Goal: Information Seeking & Learning: Learn about a topic

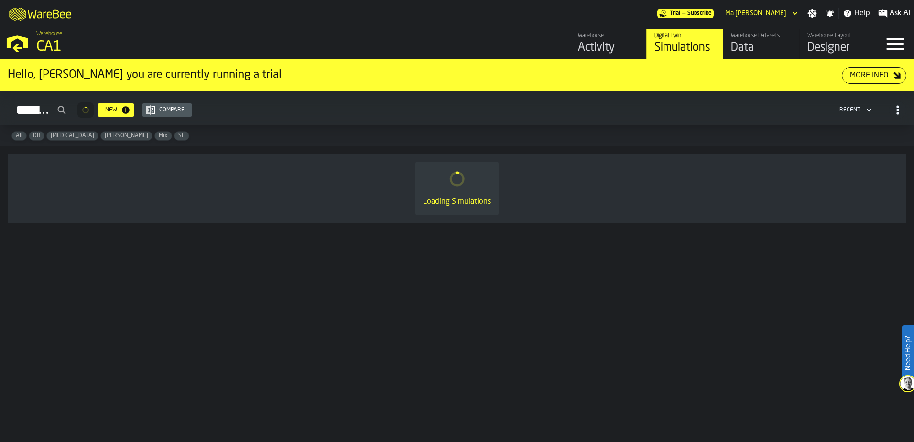
click at [595, 185] on div "Loading Simulations" at bounding box center [457, 189] width 884 height 54
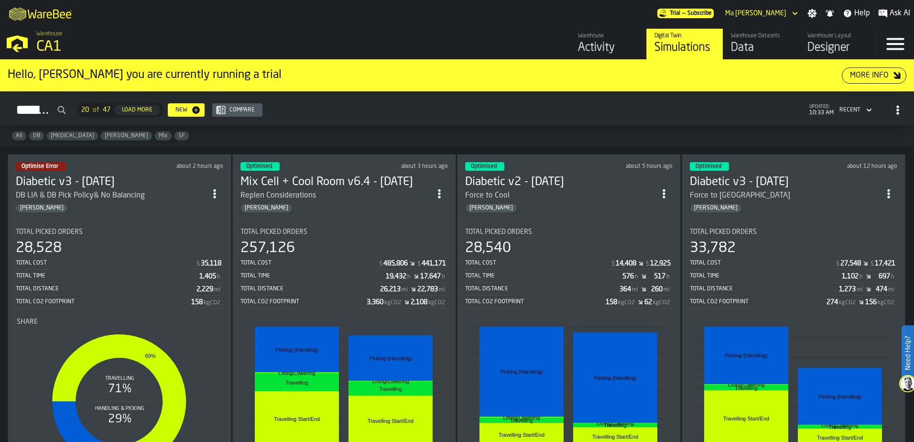
click at [589, 128] on div "All DB Enteral Gregg Mix SF" at bounding box center [457, 135] width 914 height 21
click at [360, 267] on div "Total Cost $ 485,806 $ 441,171" at bounding box center [345, 264] width 208 height 12
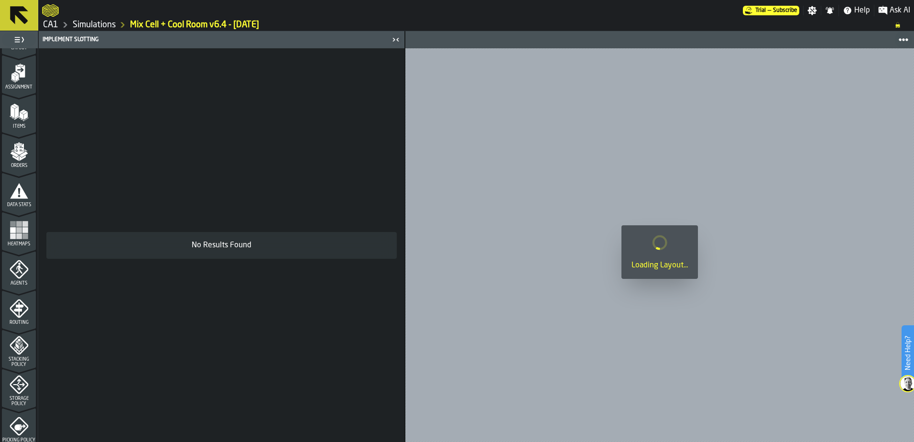
scroll to position [96, 0]
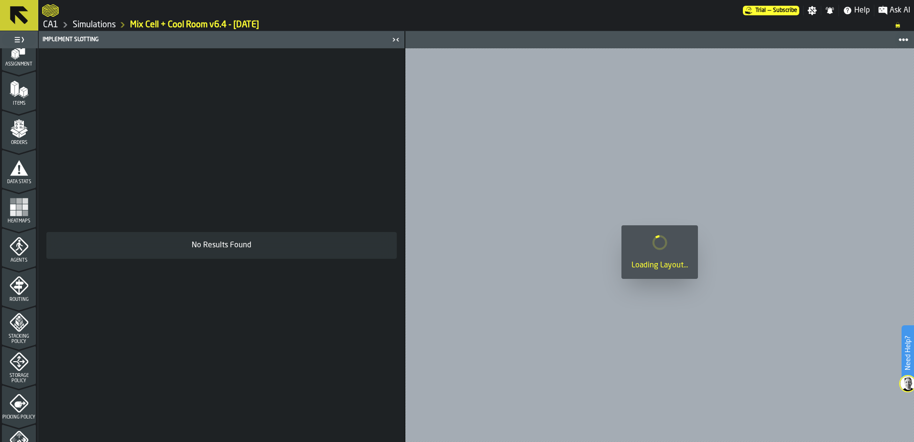
click at [22, 335] on span "Stacking Policy" at bounding box center [19, 339] width 34 height 11
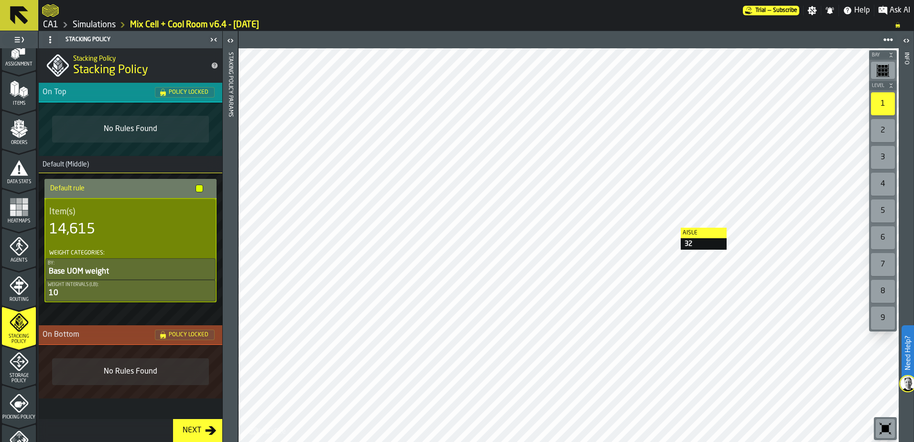
click at [105, 22] on link "Simulations" at bounding box center [94, 25] width 43 height 11
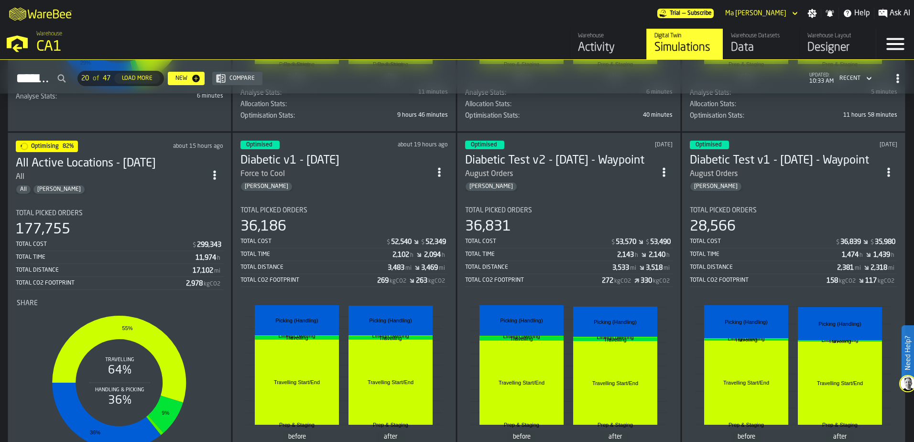
scroll to position [383, 0]
click at [856, 77] on div "Recent" at bounding box center [850, 78] width 21 height 7
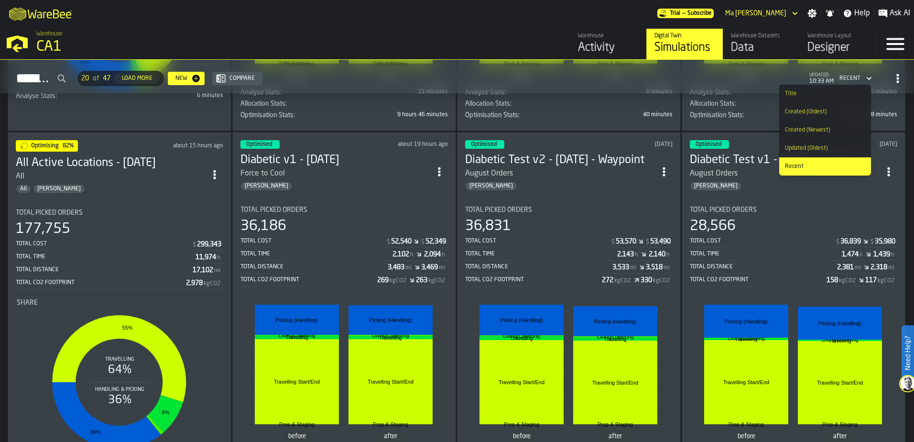
click at [498, 35] on div "Warehouse Activity Digital Twin Simulations Warehouse Datasets Data Warehouse L…" at bounding box center [657, 44] width 438 height 31
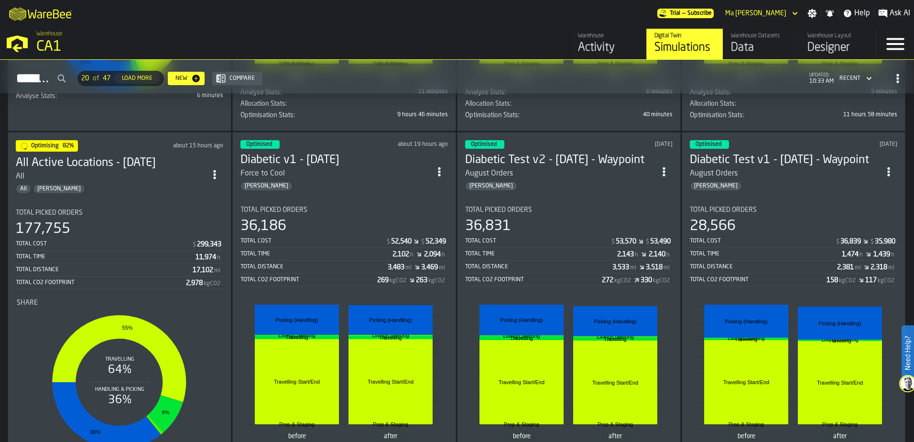
click at [857, 82] on div "Recent" at bounding box center [850, 78] width 21 height 7
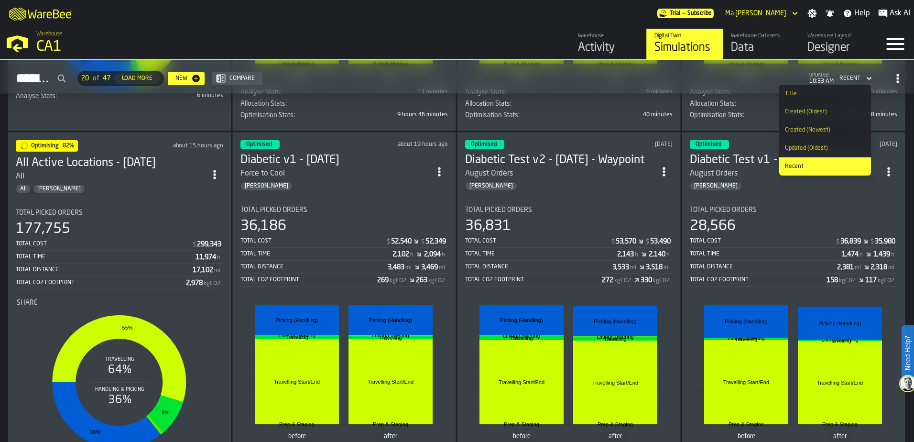
click at [840, 127] on li "Created (Newest)" at bounding box center [825, 130] width 92 height 18
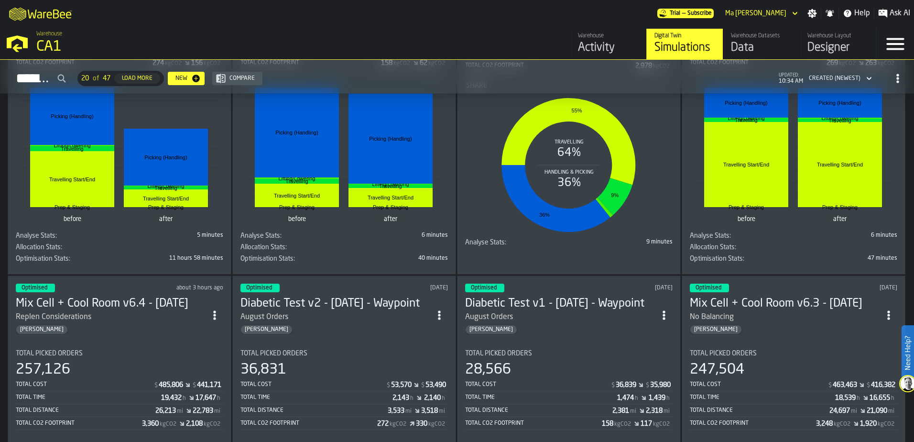
scroll to position [0, 0]
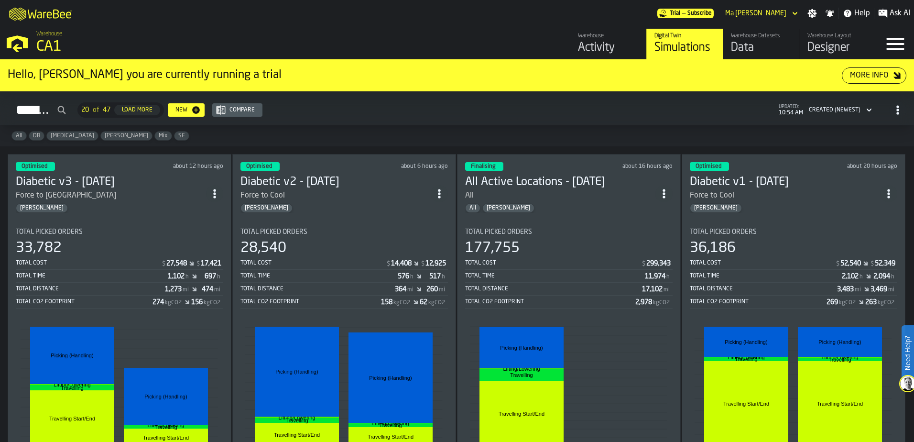
click at [80, 203] on div "[PERSON_NAME]" at bounding box center [111, 208] width 190 height 10
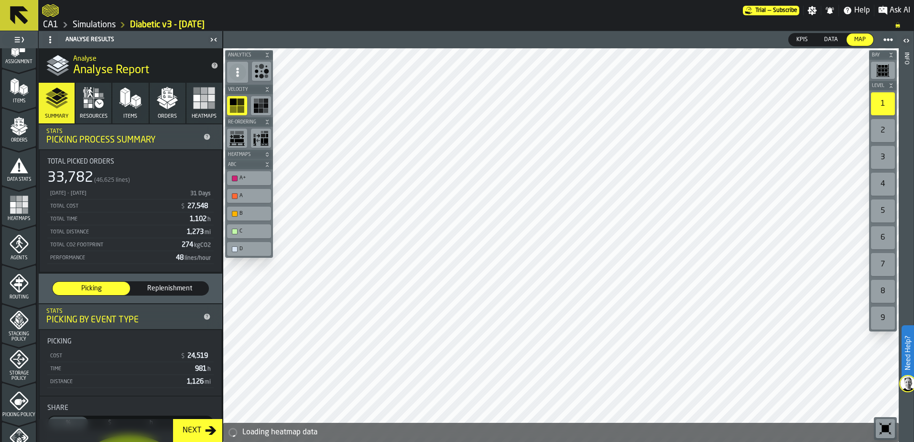
scroll to position [313, 0]
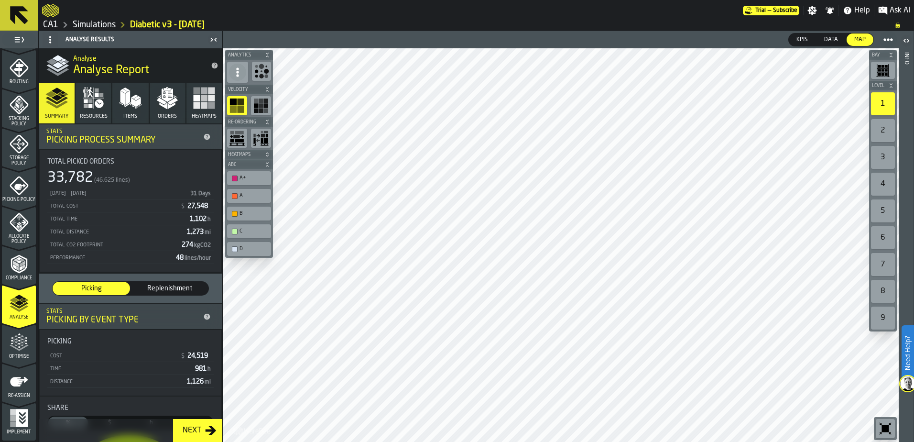
click at [19, 350] on icon "menu Optimise" at bounding box center [19, 347] width 19 height 6
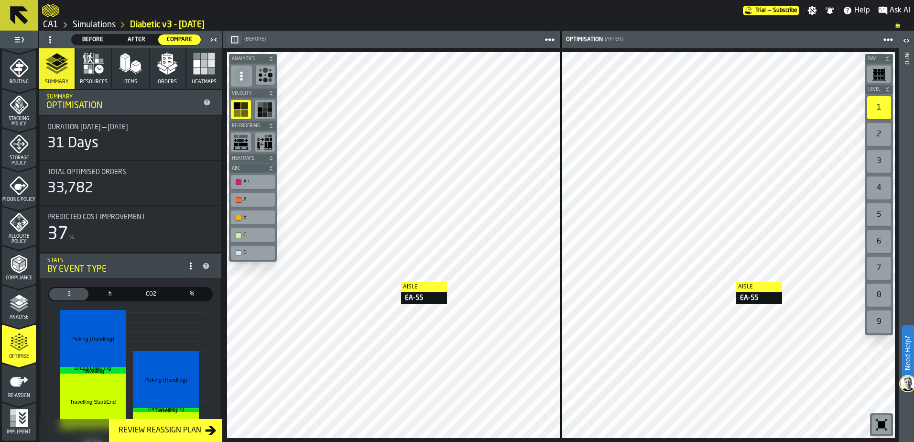
click at [727, 282] on div at bounding box center [728, 245] width 333 height 386
click at [20, 393] on div "Re-assign" at bounding box center [19, 385] width 34 height 26
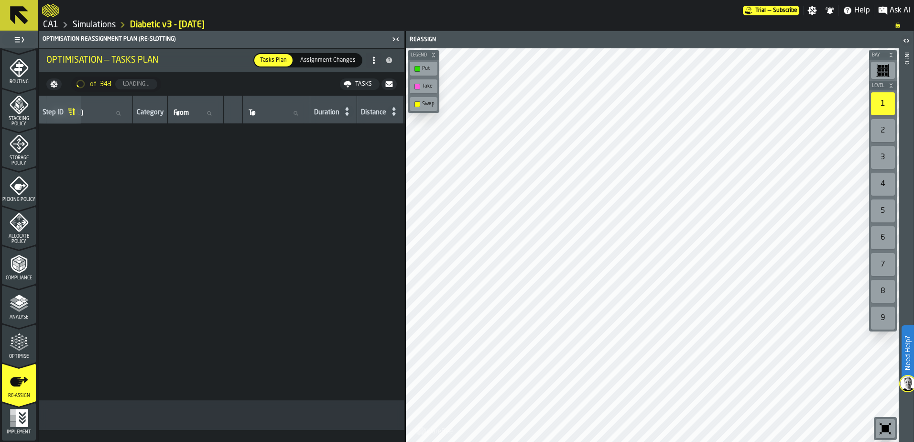
scroll to position [1699, 119]
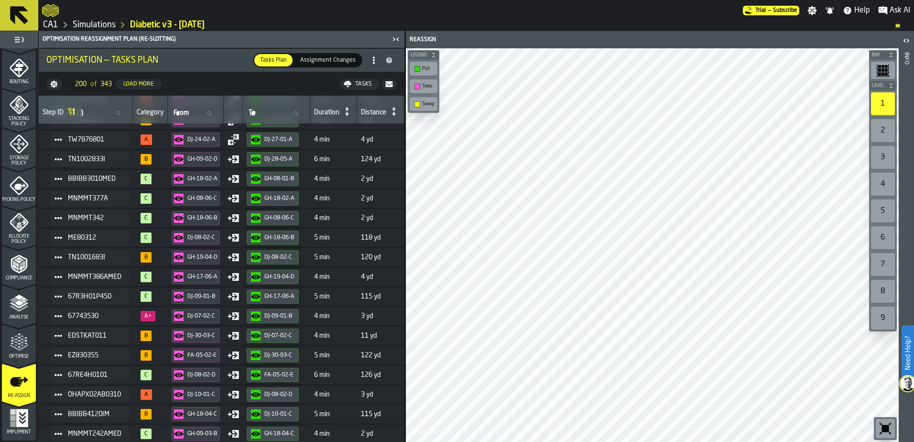
click at [352, 81] on div "Tasks" at bounding box center [363, 84] width 24 height 7
click at [90, 26] on link "Simulations" at bounding box center [94, 25] width 43 height 11
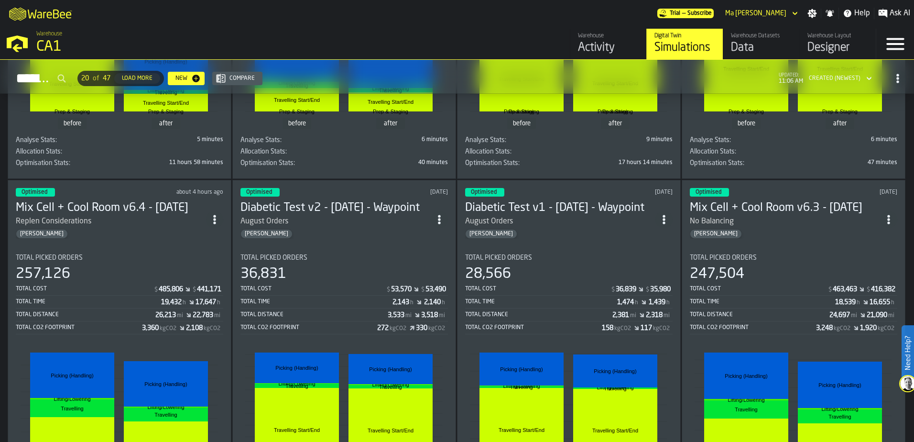
scroll to position [383, 0]
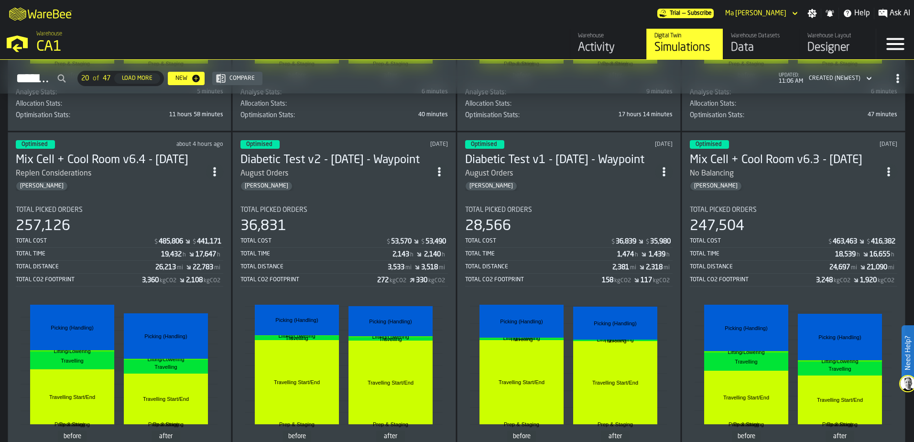
click at [216, 174] on circle "ItemListCard-DashboardItemContainer" at bounding box center [214, 175] width 2 height 2
click at [116, 170] on div "Replen Considerations" at bounding box center [111, 173] width 190 height 11
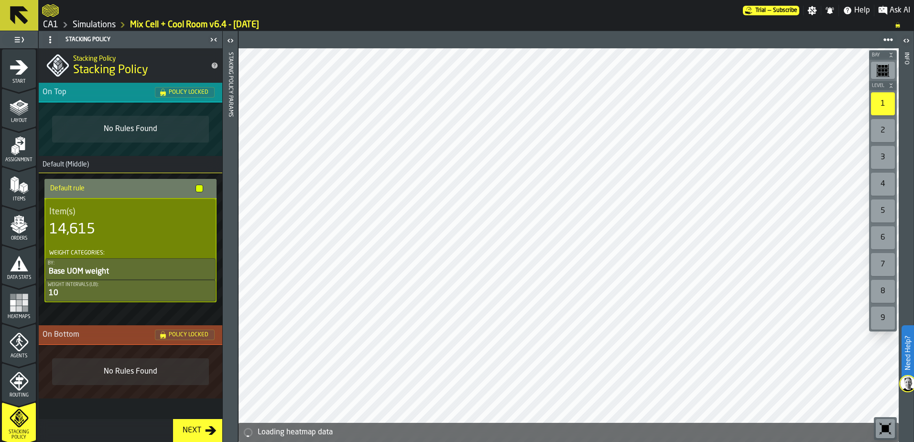
click at [16, 106] on icon "menu Layout" at bounding box center [19, 104] width 15 height 11
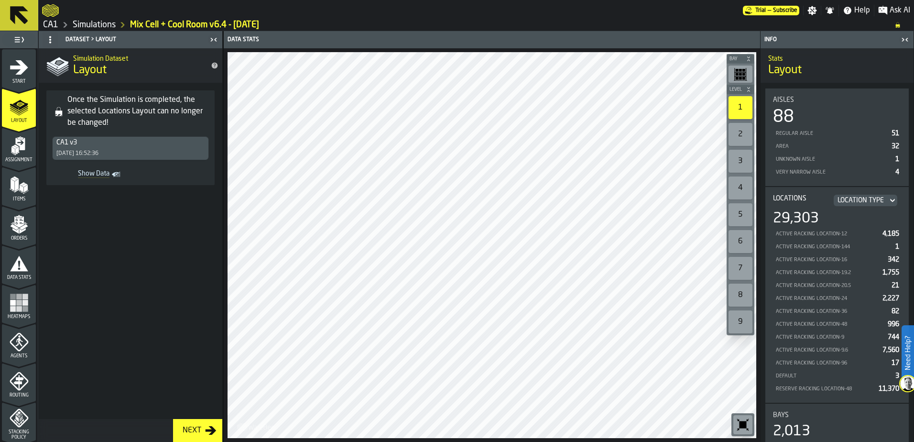
click at [31, 191] on div "Items" at bounding box center [19, 188] width 34 height 26
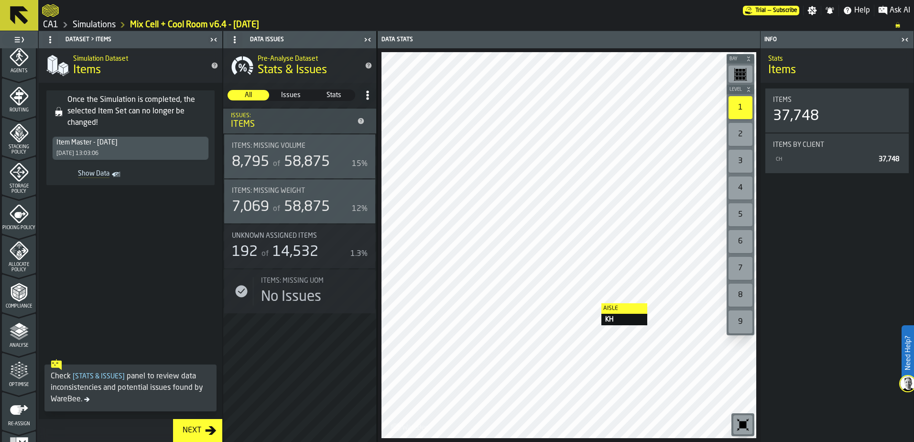
scroll to position [287, 0]
click at [96, 20] on link "Simulations" at bounding box center [94, 25] width 43 height 11
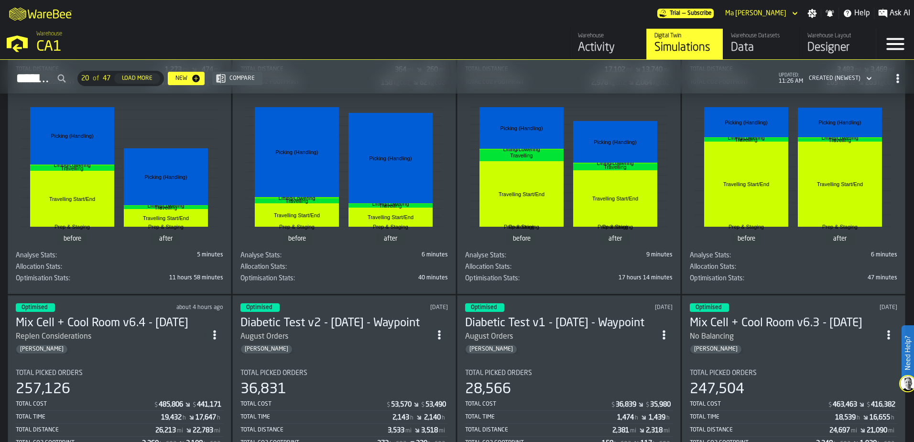
scroll to position [287, 0]
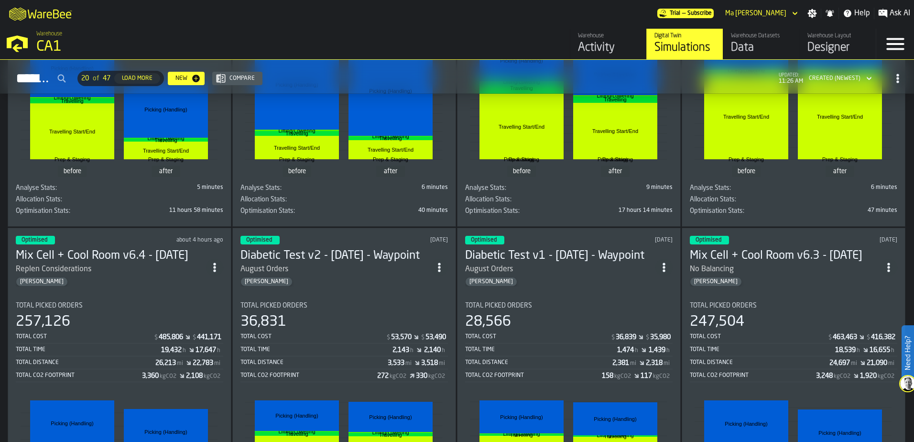
click at [99, 269] on div "Replen Considerations" at bounding box center [111, 268] width 190 height 11
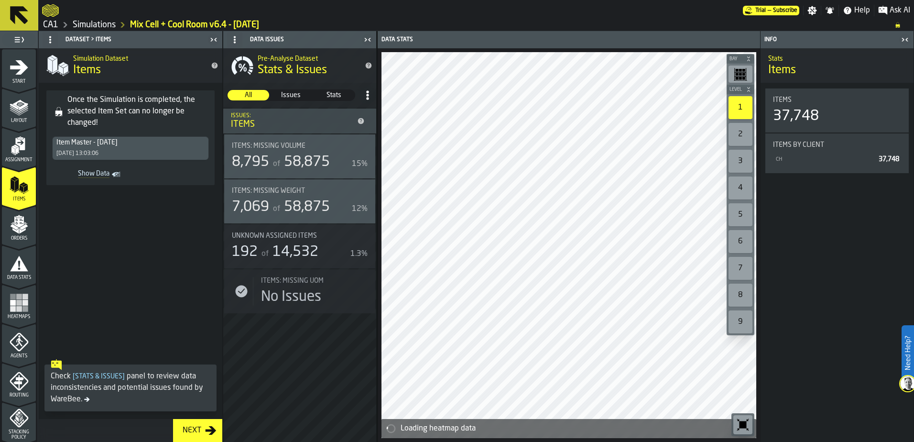
click at [10, 69] on icon "menu Start" at bounding box center [19, 67] width 18 height 14
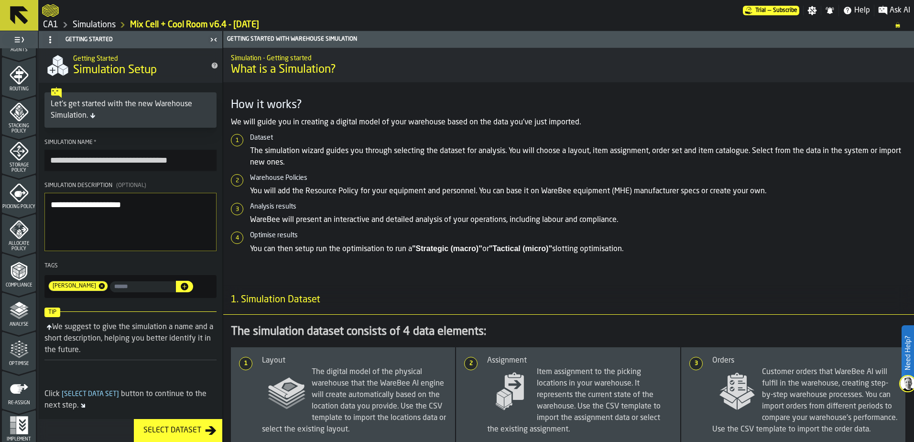
scroll to position [313, 0]
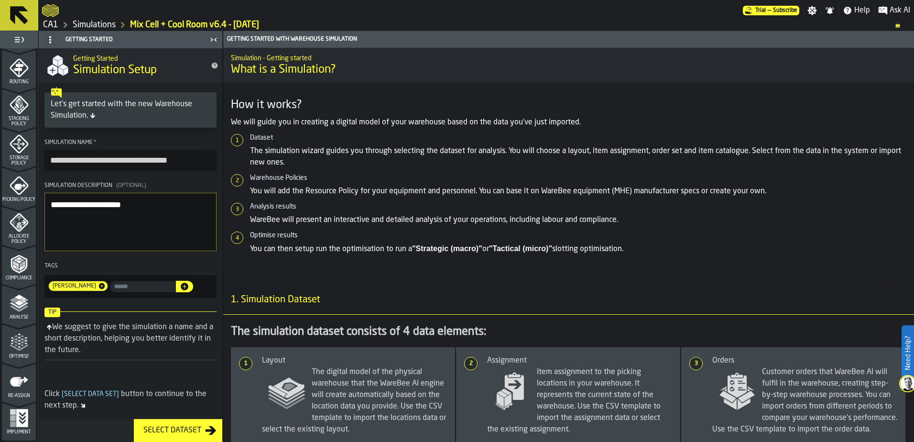
click at [12, 347] on icon "menu Optimise" at bounding box center [19, 347] width 19 height 6
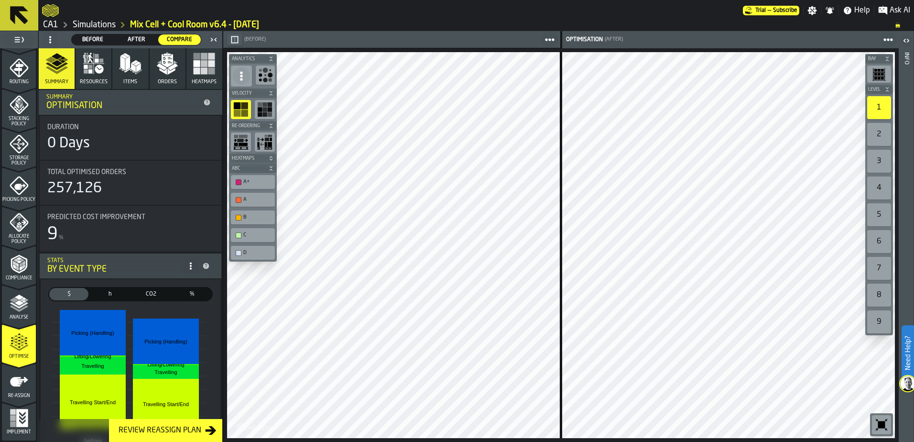
click at [104, 22] on link "Simulations" at bounding box center [94, 25] width 43 height 11
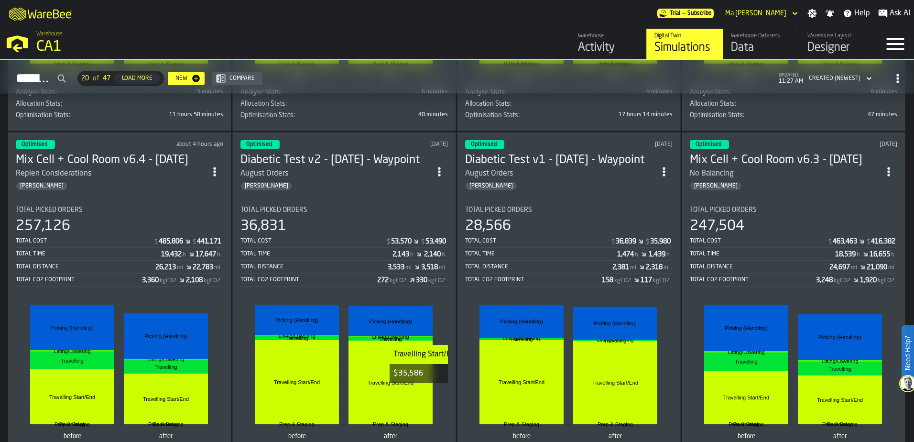
scroll to position [430, 0]
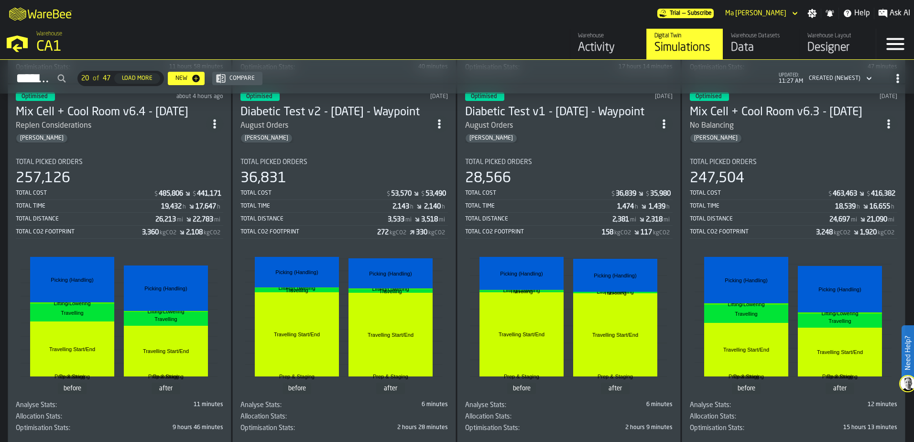
click at [62, 166] on div "Total Picked Orders 257,126 Total Cost $ 485,806 $ 441,171 Total Time 19,432 h …" at bounding box center [120, 198] width 208 height 80
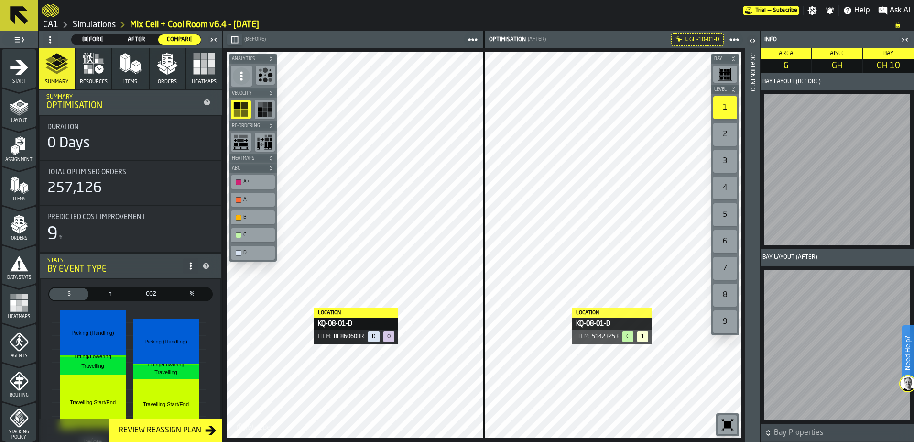
click at [213, 36] on icon "button-toggle-Close me" at bounding box center [213, 39] width 11 height 11
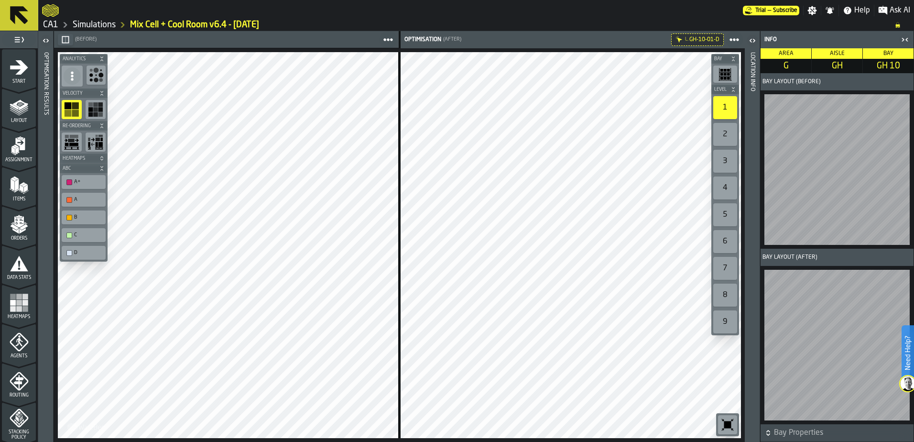
click at [905, 40] on icon "button-toggle-Close me" at bounding box center [904, 39] width 11 height 11
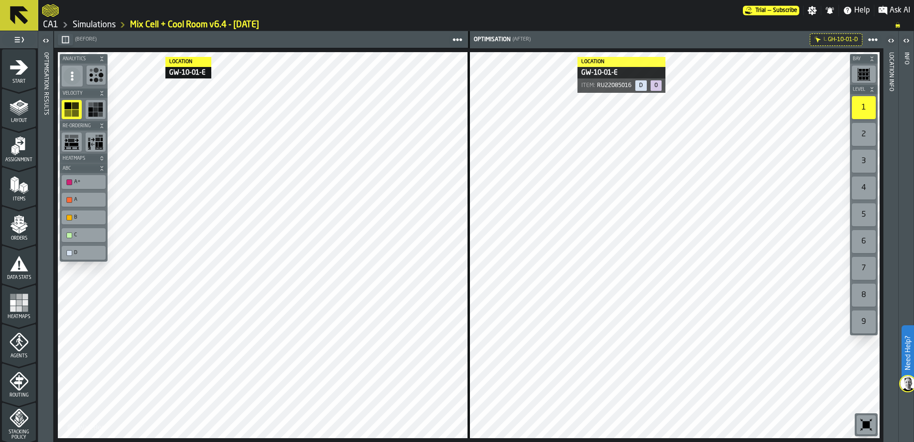
drag, startPoint x: 107, startPoint y: 22, endPoint x: 205, endPoint y: 21, distance: 98.0
click at [107, 22] on link "Simulations" at bounding box center [94, 25] width 43 height 11
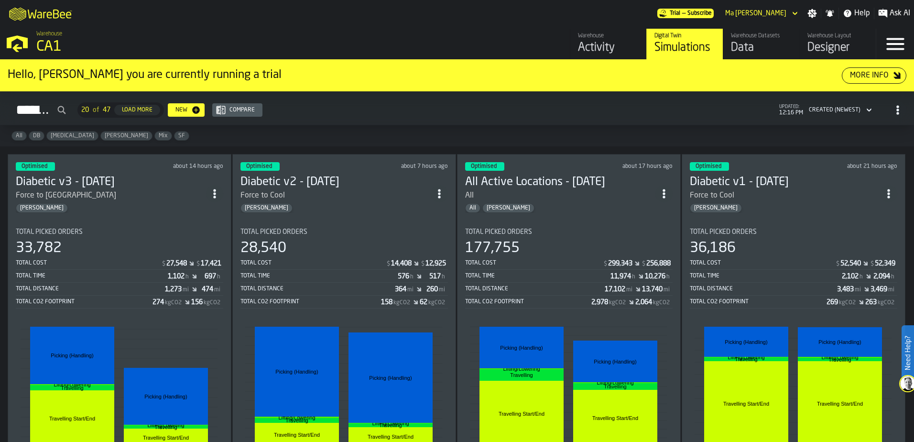
click at [546, 299] on div "Total CO2 Footprint" at bounding box center [528, 301] width 126 height 7
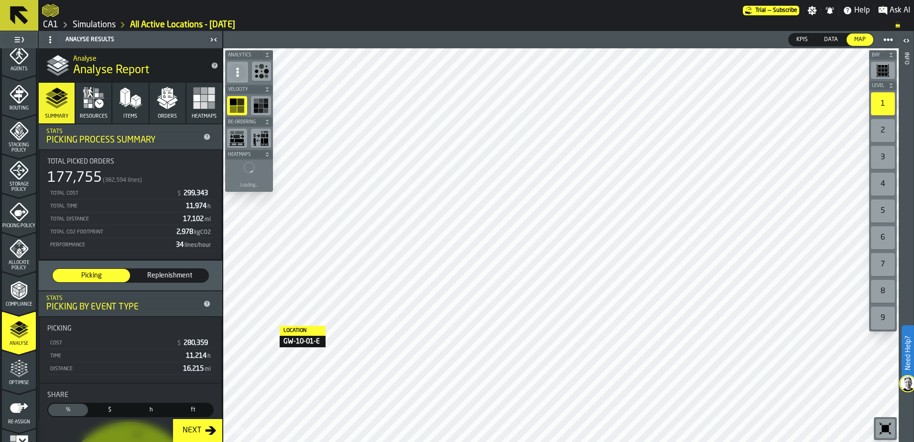
scroll to position [313, 0]
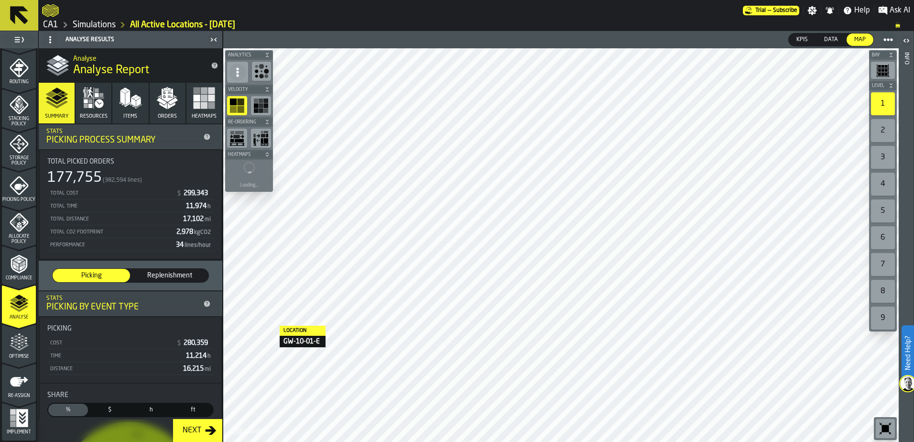
click at [19, 348] on icon "menu Optimise" at bounding box center [19, 342] width 19 height 19
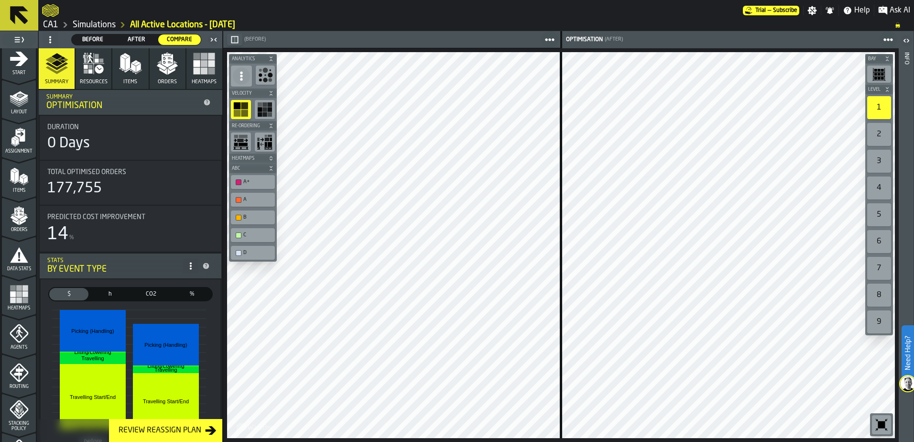
scroll to position [0, 0]
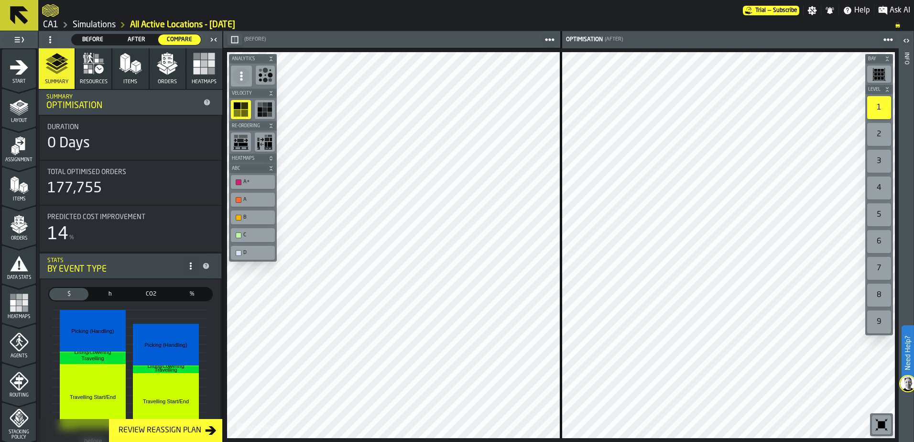
click at [15, 242] on icon "menu Orders" at bounding box center [19, 244] width 34 height 9
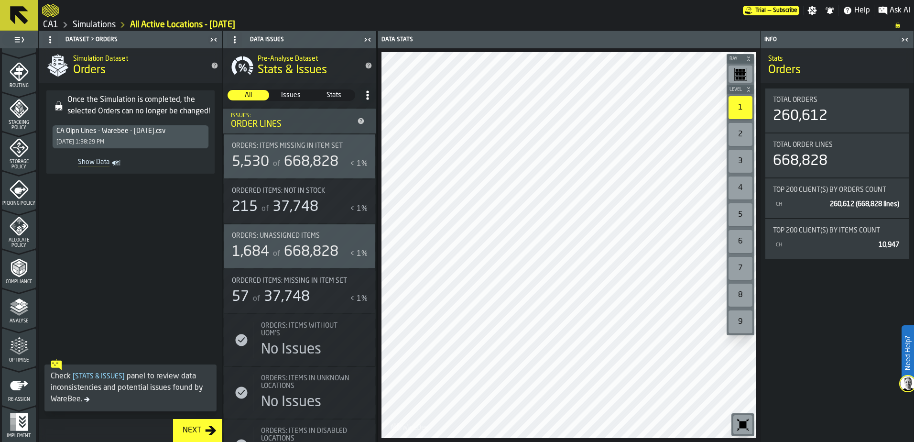
scroll to position [313, 0]
click at [14, 345] on polygon "menu Optimise" at bounding box center [15, 345] width 2 height 2
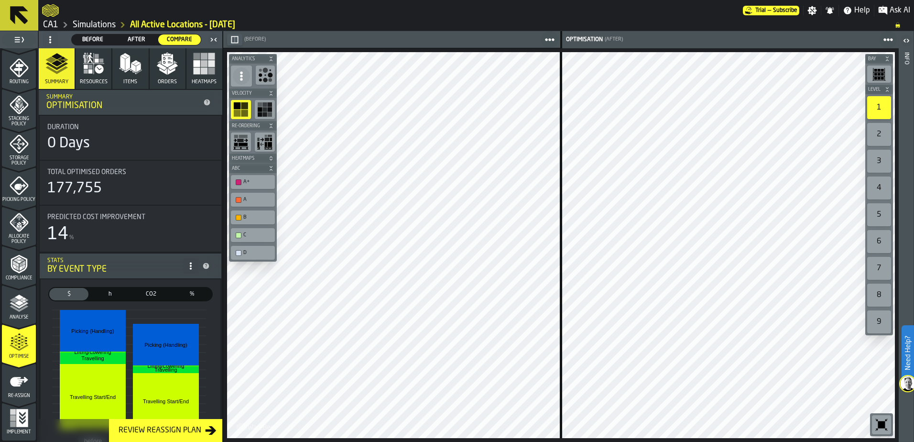
click at [780, 170] on div at bounding box center [728, 245] width 333 height 386
click at [25, 391] on div "Re-assign" at bounding box center [19, 385] width 34 height 26
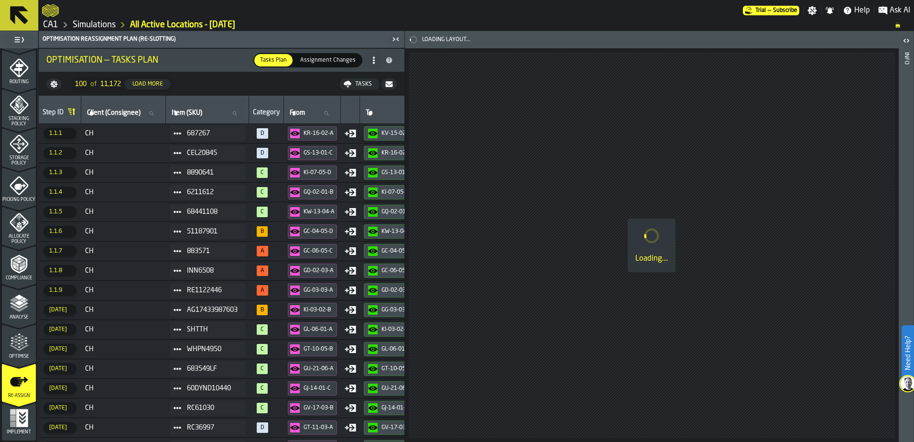
click at [372, 86] on div "Tasks" at bounding box center [363, 84] width 24 height 7
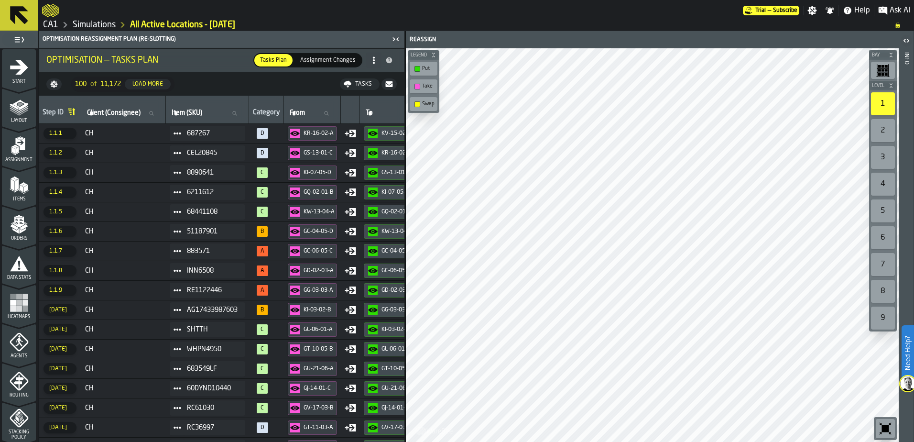
scroll to position [313, 0]
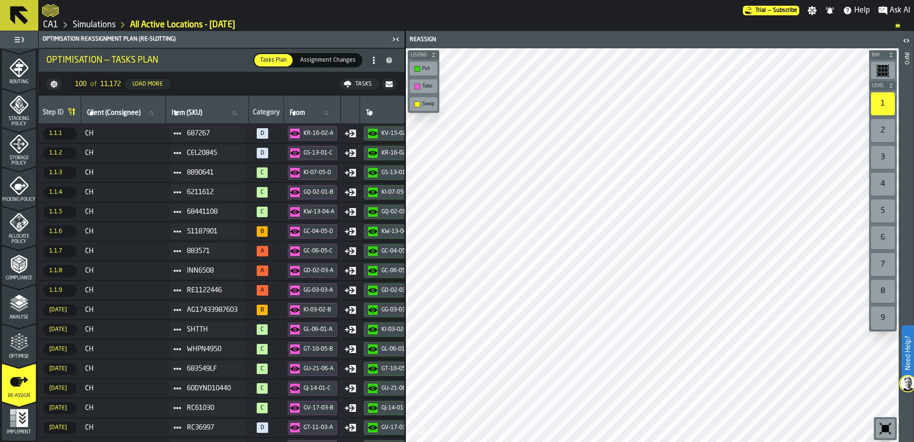
click at [11, 340] on icon "menu Optimise" at bounding box center [19, 342] width 19 height 19
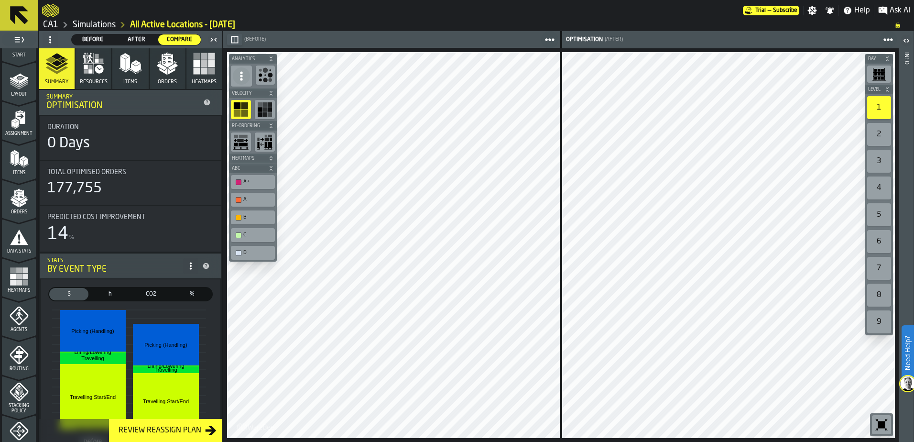
scroll to position [0, 0]
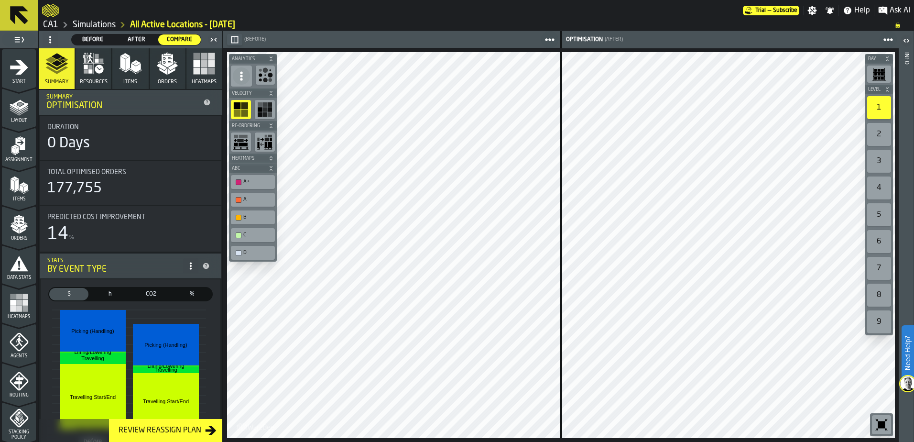
click at [15, 236] on span "Orders" at bounding box center [19, 238] width 34 height 5
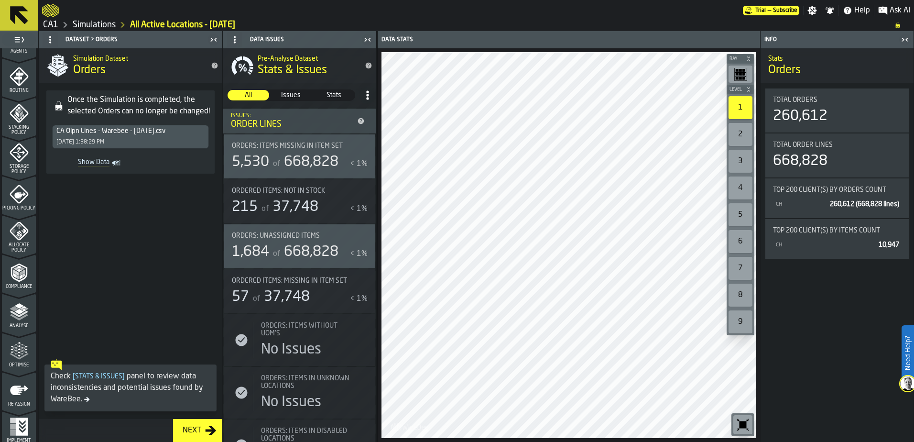
scroll to position [313, 0]
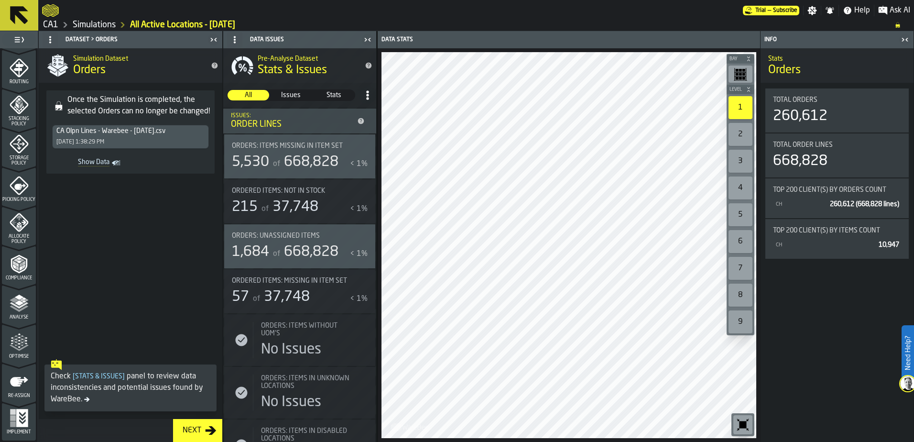
click at [29, 349] on div "Optimise" at bounding box center [19, 346] width 34 height 26
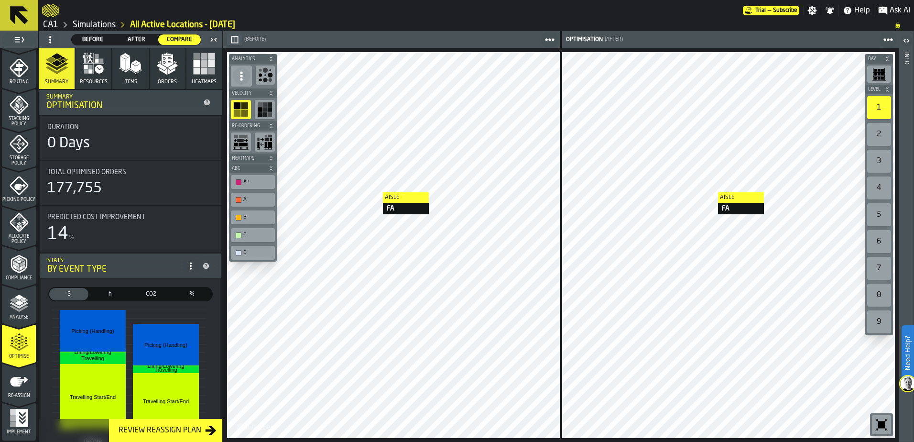
click at [809, 192] on div "Aisle FA Aisle FA Aisle FA Bay Level 1 2 3 4 5 6 7 8 9 M A K I N G W A R E H O …" at bounding box center [561, 245] width 676 height 394
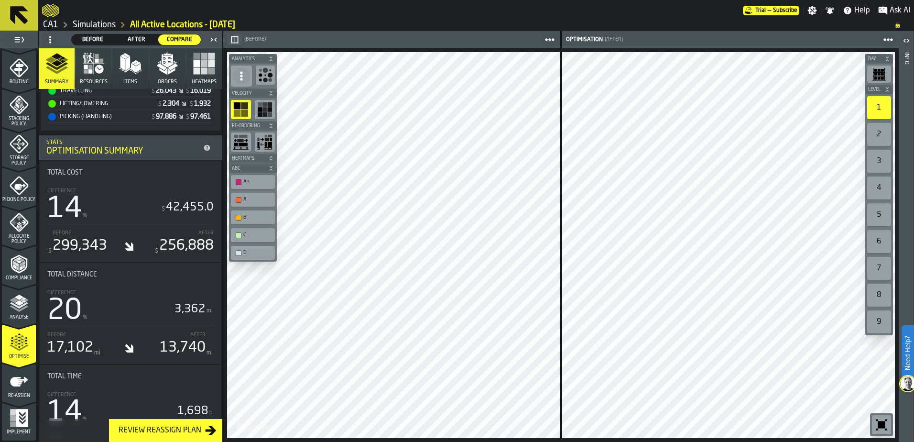
scroll to position [383, 0]
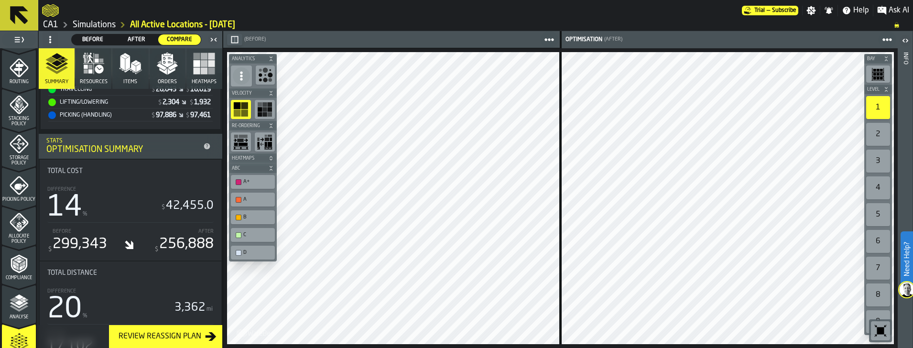
drag, startPoint x: 868, startPoint y: 192, endPoint x: 477, endPoint y: 34, distance: 422.1
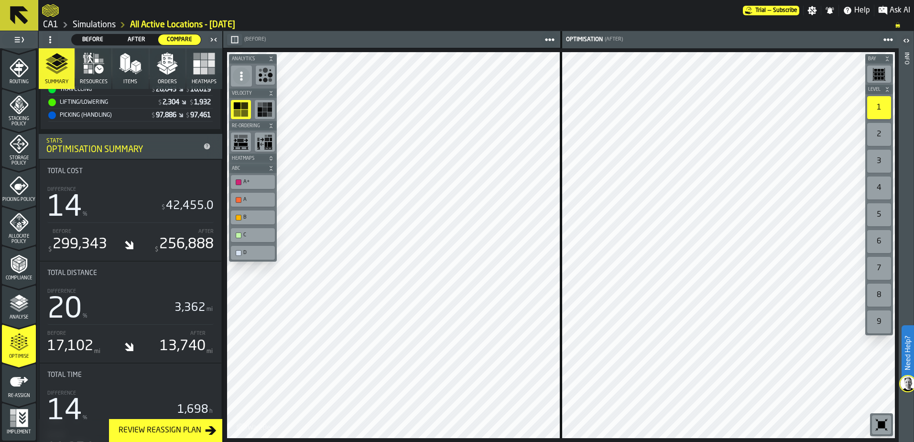
click at [18, 194] on div "Picking Policy" at bounding box center [19, 189] width 34 height 26
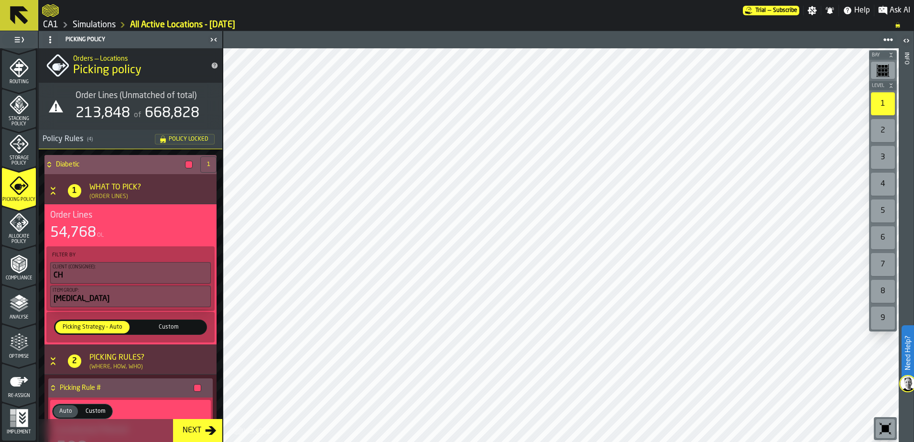
click at [79, 162] on h4 "Diabetic" at bounding box center [118, 165] width 125 height 8
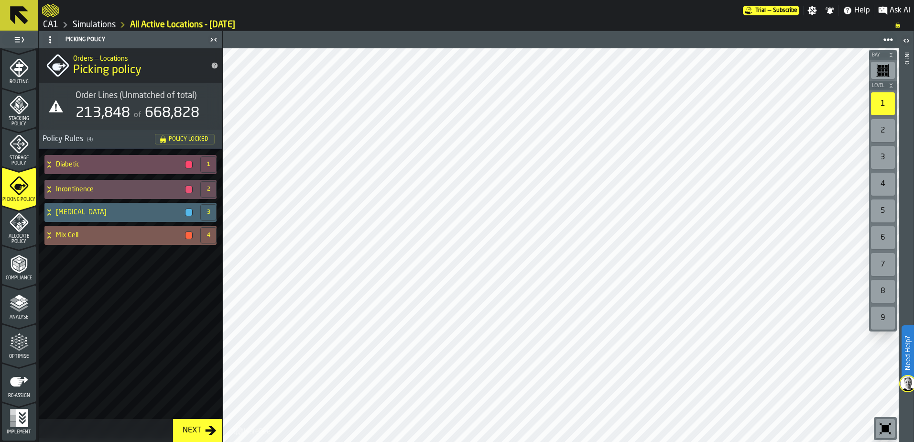
click at [138, 239] on h4 "Mix Cell" at bounding box center [118, 235] width 125 height 8
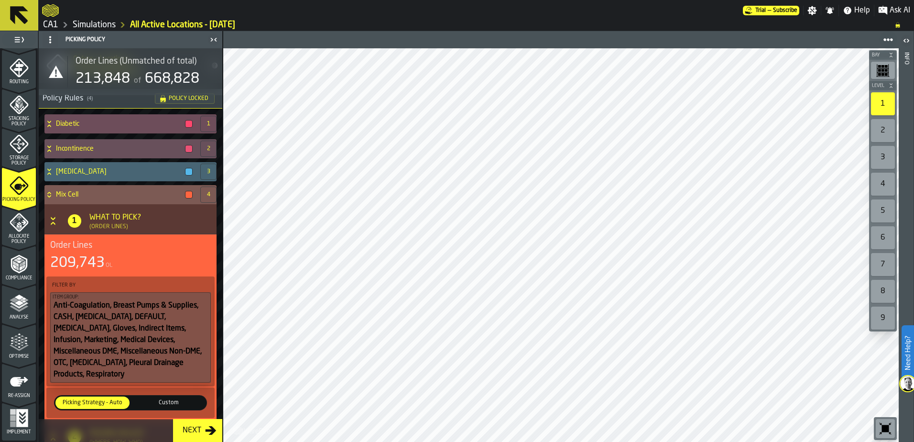
scroll to position [94, 0]
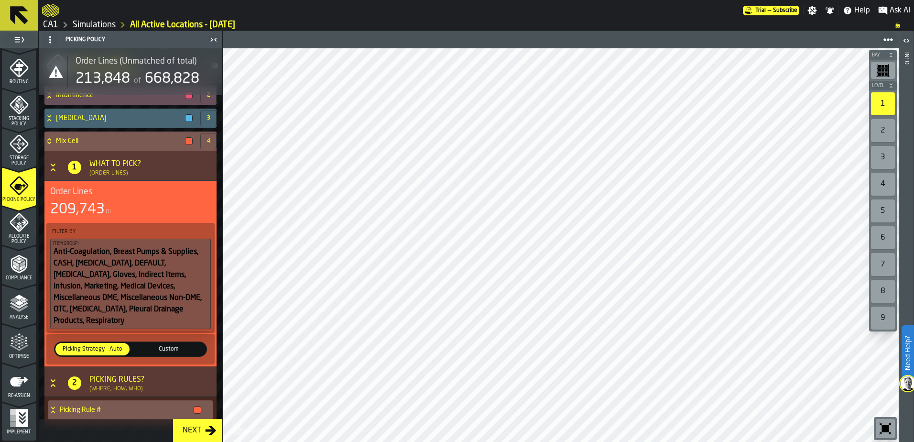
click at [124, 400] on div "Picking Rule #" at bounding box center [126, 409] width 157 height 19
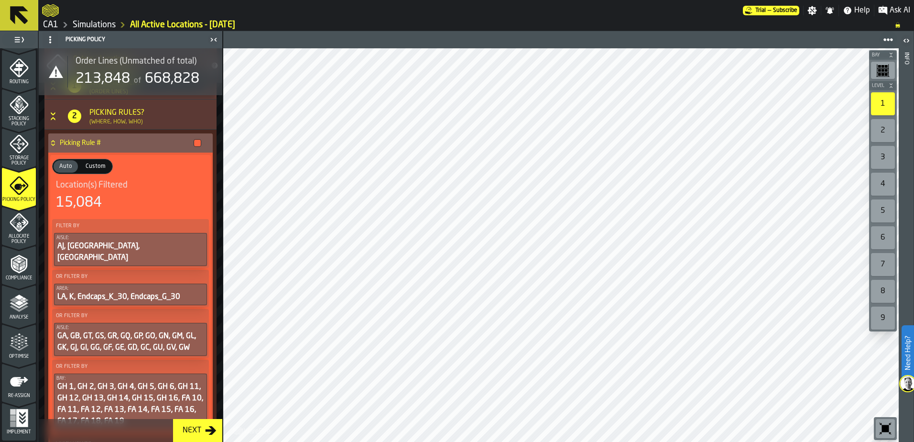
scroll to position [347, 0]
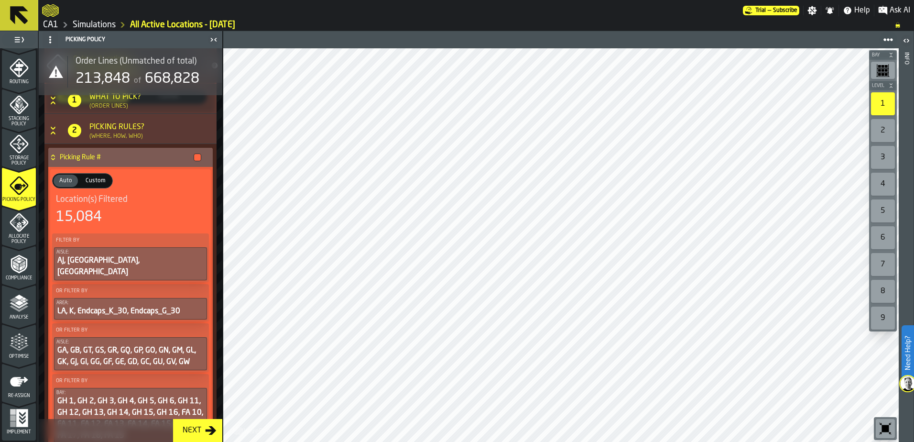
click at [197, 154] on div at bounding box center [198, 158] width 8 height 8
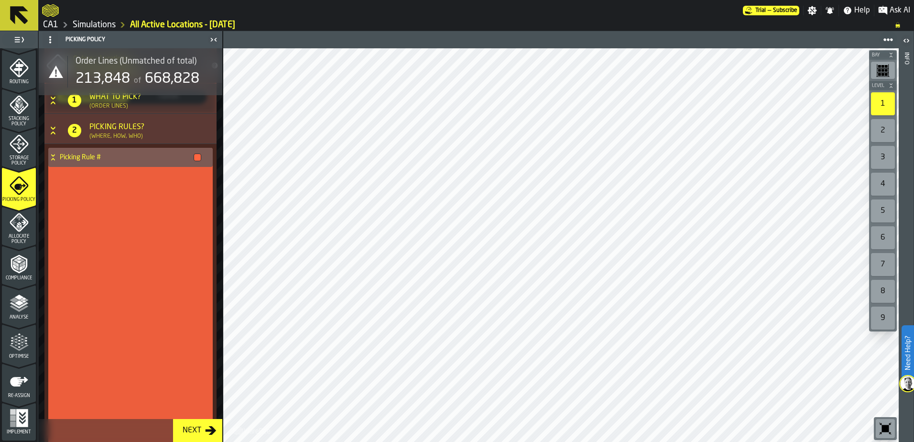
scroll to position [94, 0]
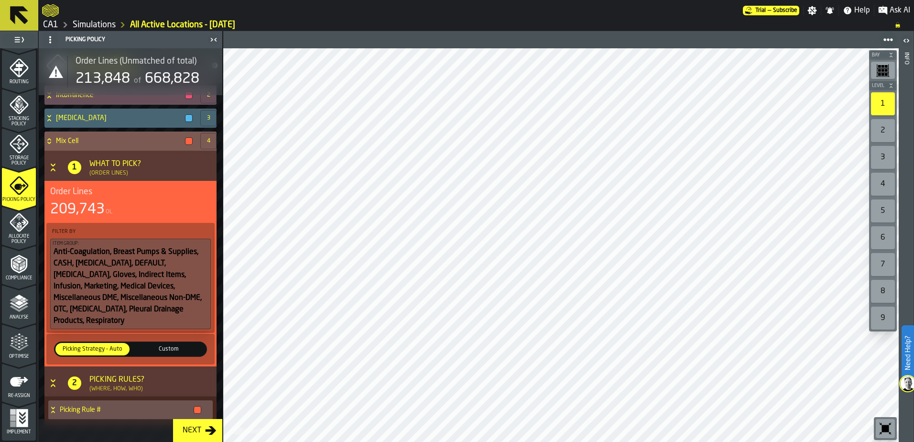
click at [53, 139] on icon at bounding box center [49, 141] width 10 height 8
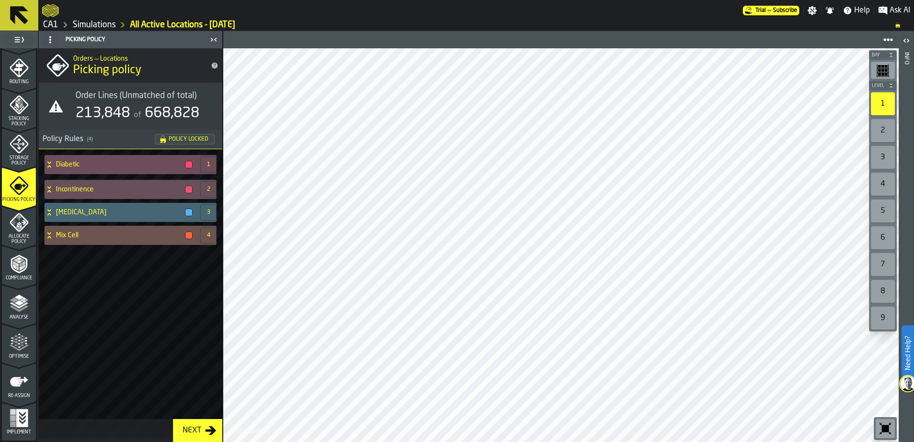
scroll to position [0, 0]
click at [62, 236] on h4 "Mix Cell" at bounding box center [118, 235] width 125 height 8
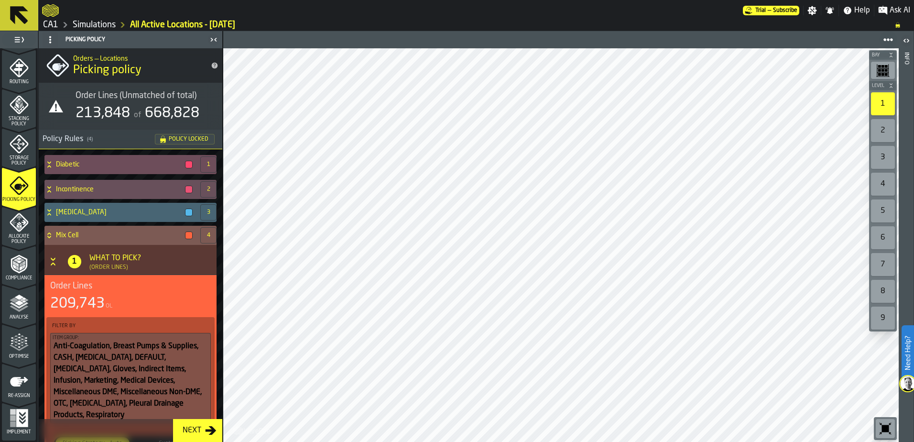
scroll to position [94, 0]
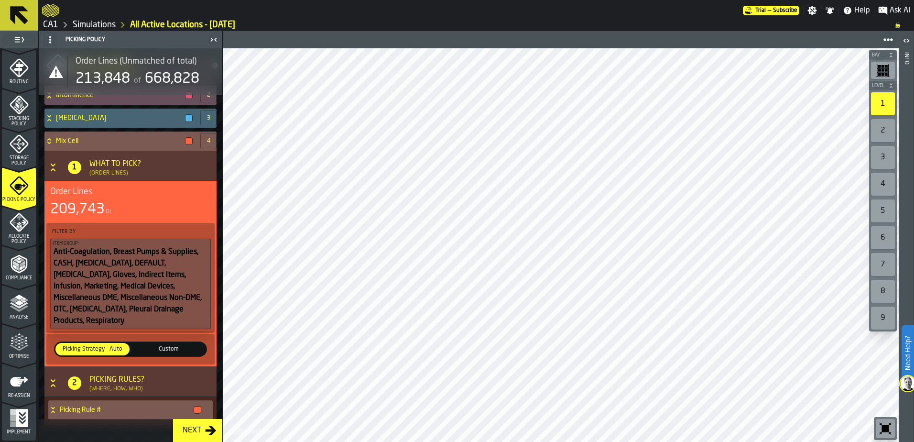
click at [69, 406] on h4 "Picking Rule #" at bounding box center [125, 410] width 130 height 8
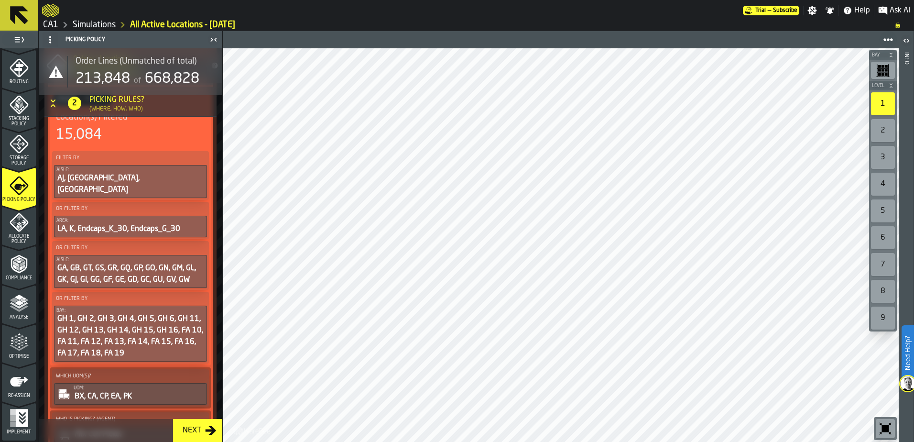
scroll to position [381, 0]
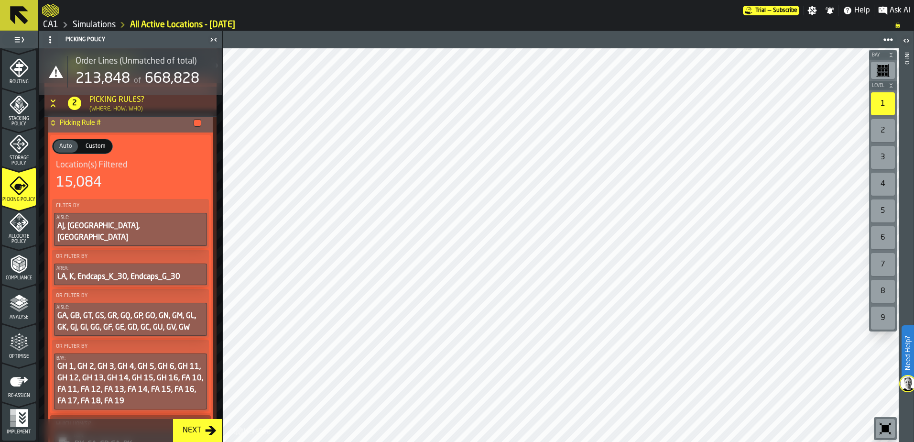
click at [77, 174] on div "15,084" at bounding box center [79, 182] width 46 height 17
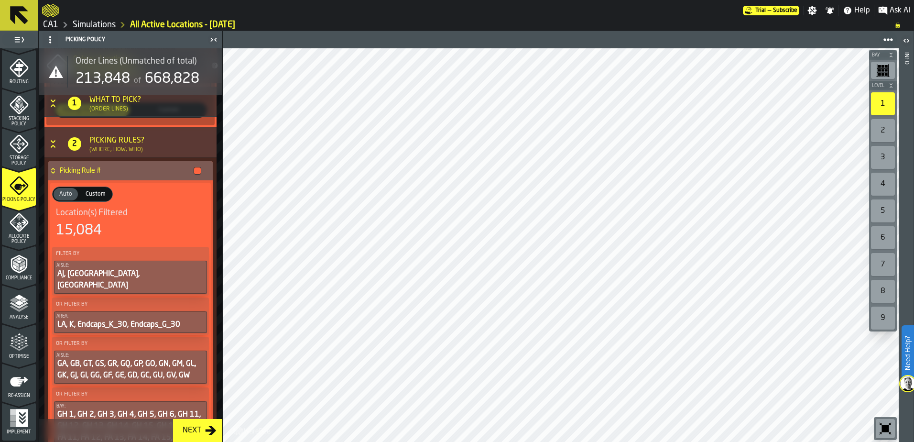
click at [87, 222] on div "15,084" at bounding box center [79, 230] width 46 height 17
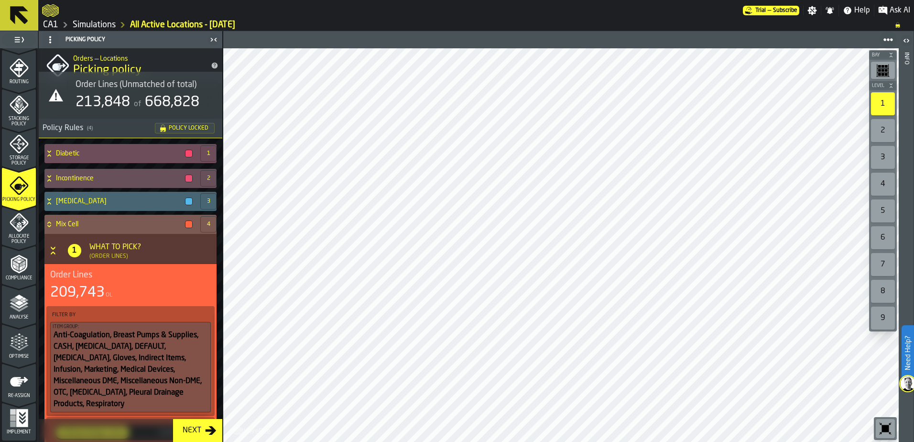
scroll to position [0, 0]
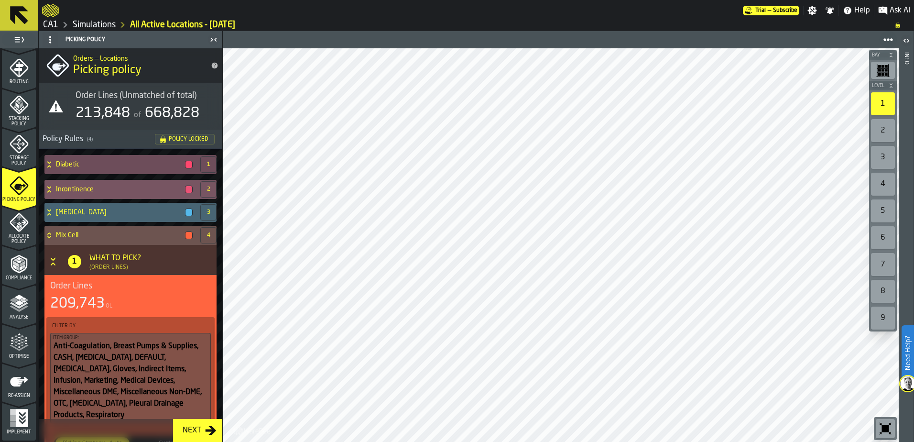
click at [72, 185] on div "Incontinence" at bounding box center [120, 189] width 152 height 19
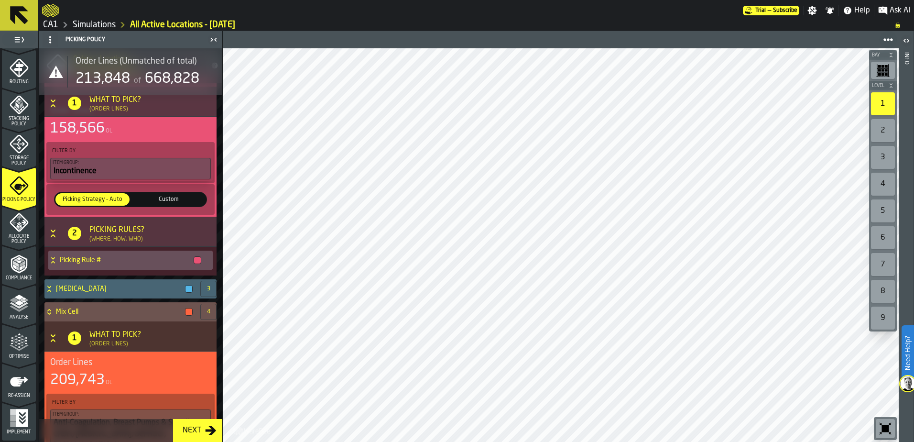
scroll to position [143, 0]
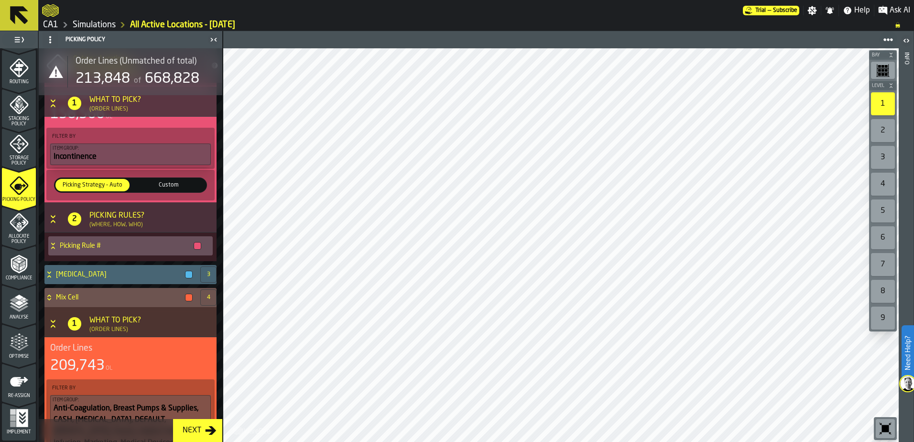
click at [11, 351] on icon "menu Optimise" at bounding box center [19, 342] width 19 height 19
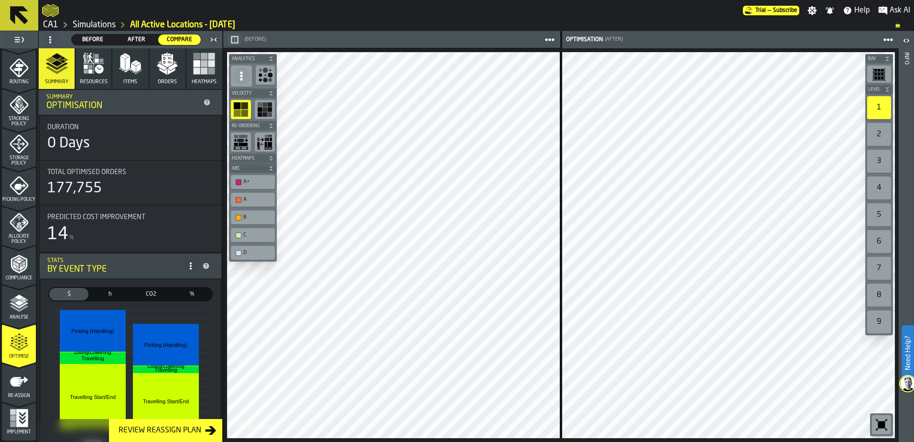
click at [90, 23] on link "Simulations" at bounding box center [94, 25] width 43 height 11
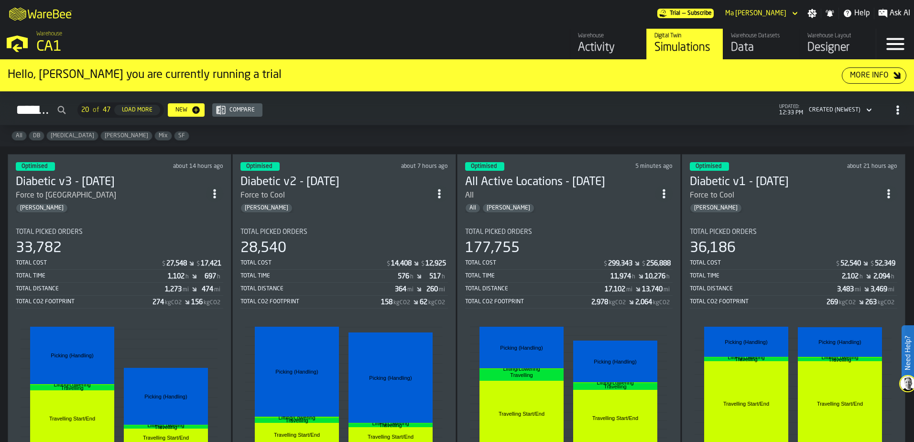
click at [147, 279] on div "Total Time" at bounding box center [92, 276] width 152 height 7
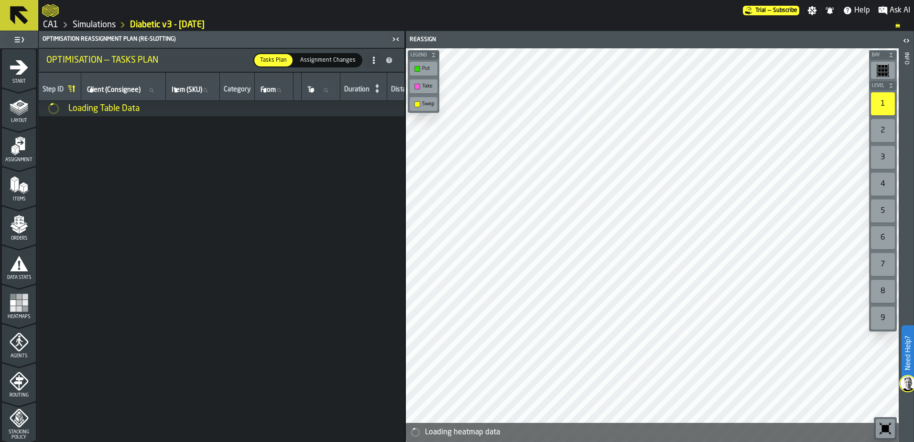
click at [18, 148] on icon "menu Assignment" at bounding box center [20, 144] width 10 height 12
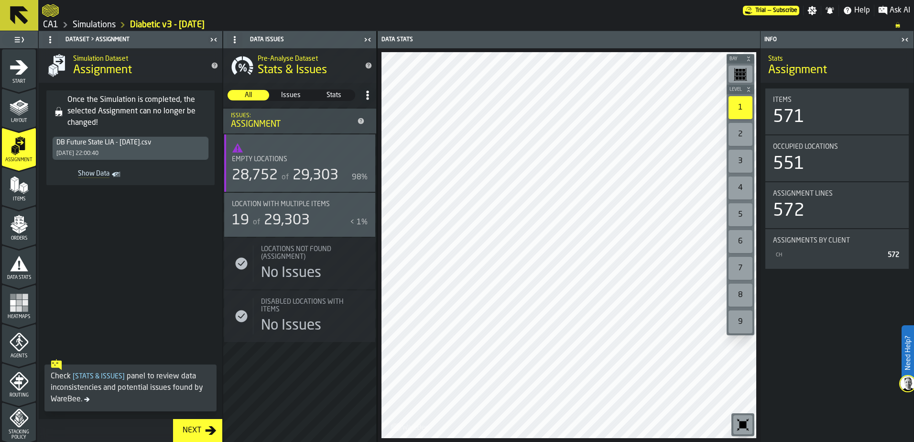
click at [88, 172] on span "Show Data" at bounding box center [83, 175] width 54 height 10
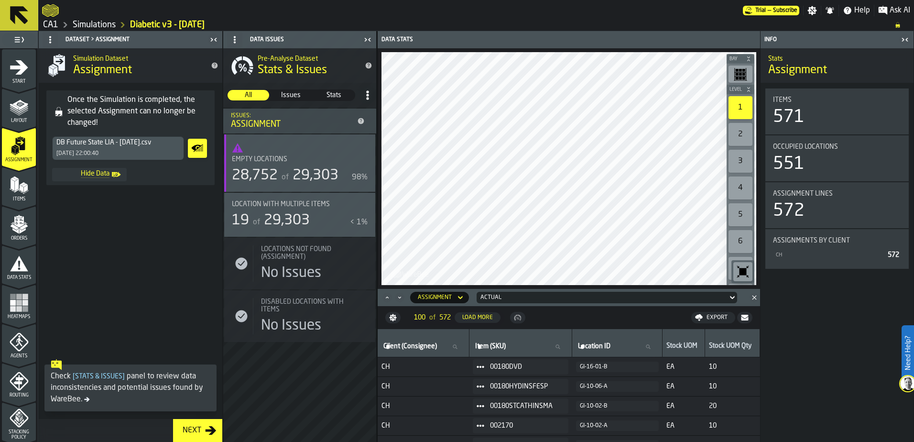
click at [712, 318] on div "Export" at bounding box center [717, 317] width 29 height 7
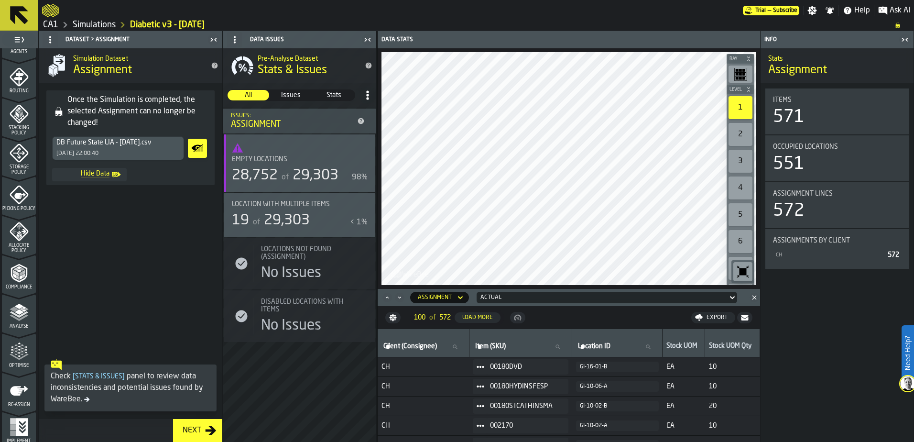
scroll to position [313, 0]
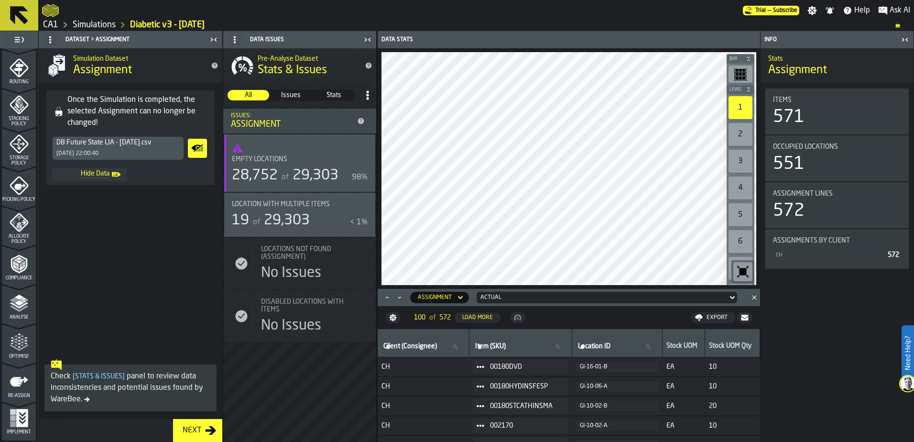
click at [11, 343] on icon "menu Optimise" at bounding box center [14, 342] width 7 height 11
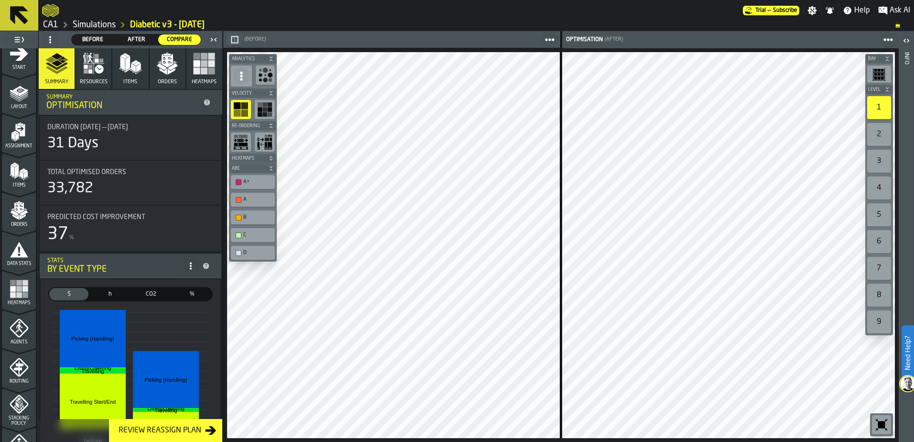
scroll to position [0, 0]
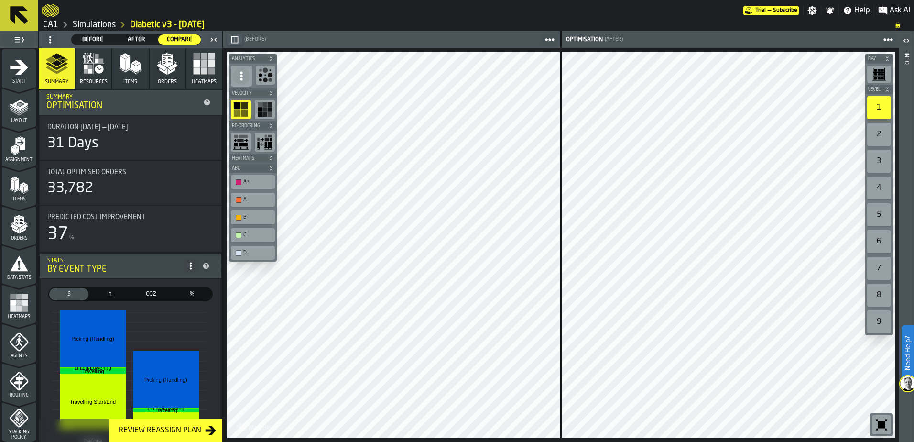
click at [17, 154] on icon "menu Assignment" at bounding box center [19, 145] width 19 height 19
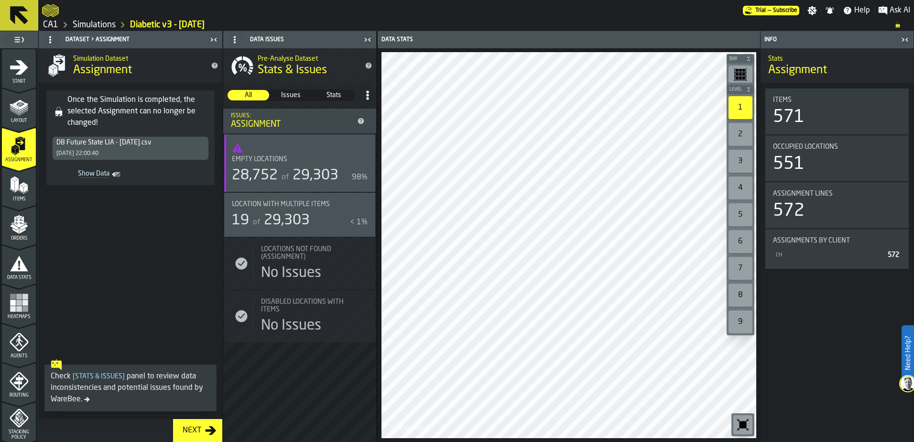
click at [97, 170] on span "Show Data" at bounding box center [83, 175] width 54 height 10
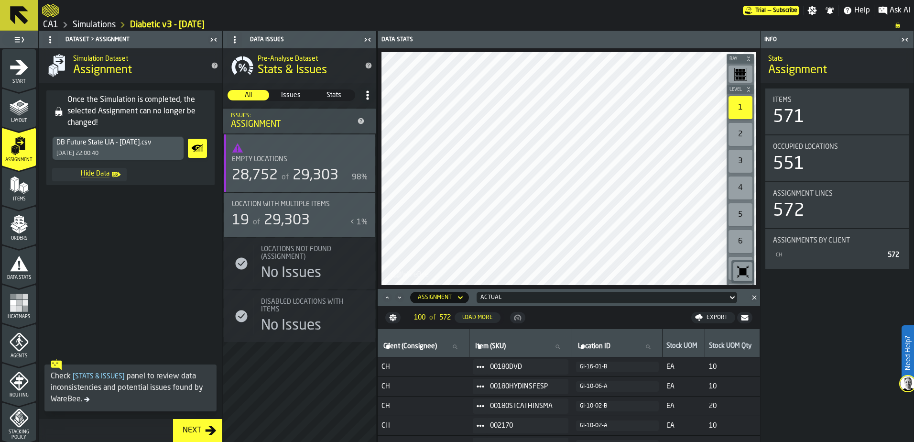
click at [711, 318] on div "Export" at bounding box center [717, 317] width 29 height 7
click at [105, 254] on span at bounding box center [131, 274] width 184 height 162
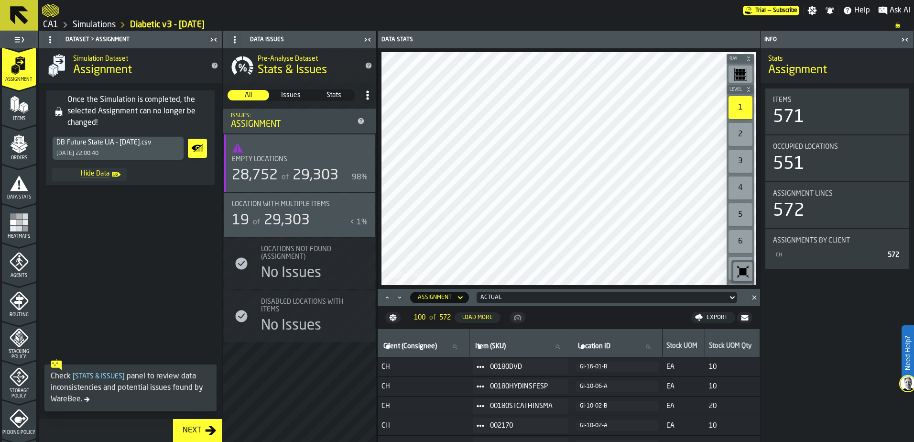
scroll to position [313, 0]
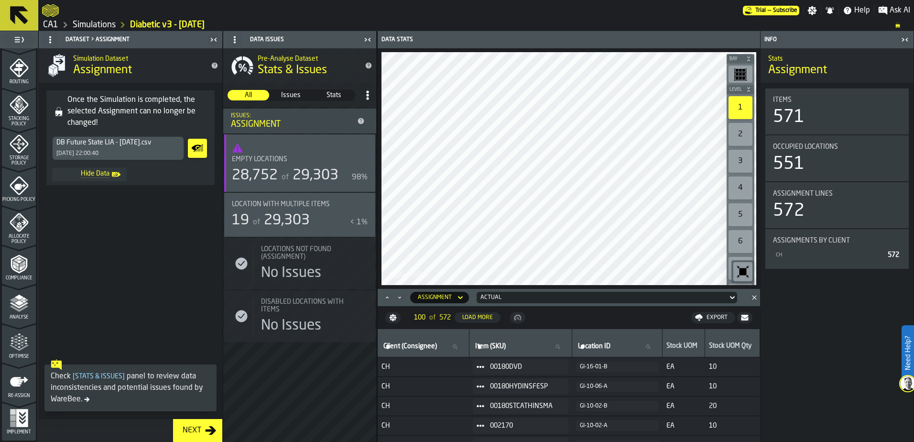
click at [18, 388] on icon "menu Re-assign" at bounding box center [19, 381] width 19 height 19
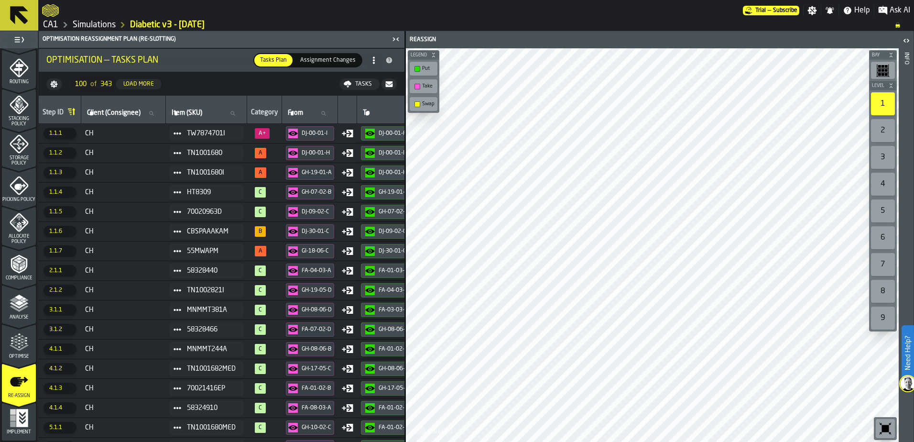
click at [348, 81] on icon "button-Tasks" at bounding box center [348, 83] width 8 height 4
click at [502, 8] on div at bounding box center [392, 10] width 701 height 17
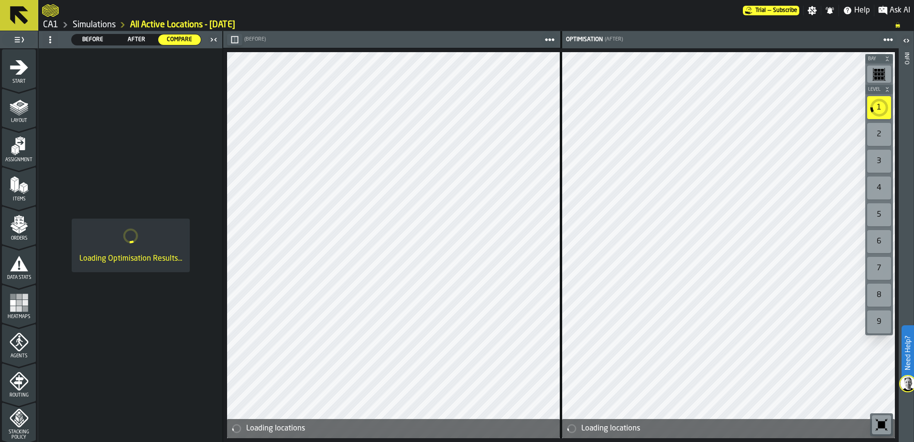
click at [97, 26] on link "Simulations" at bounding box center [94, 25] width 43 height 11
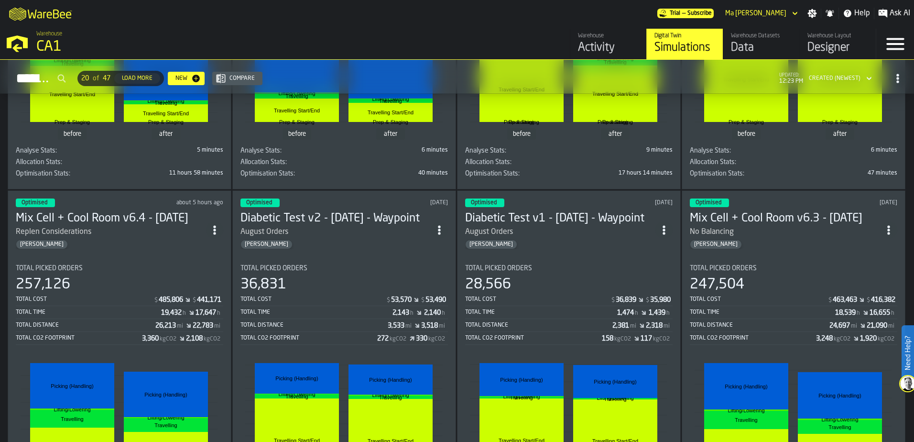
scroll to position [335, 0]
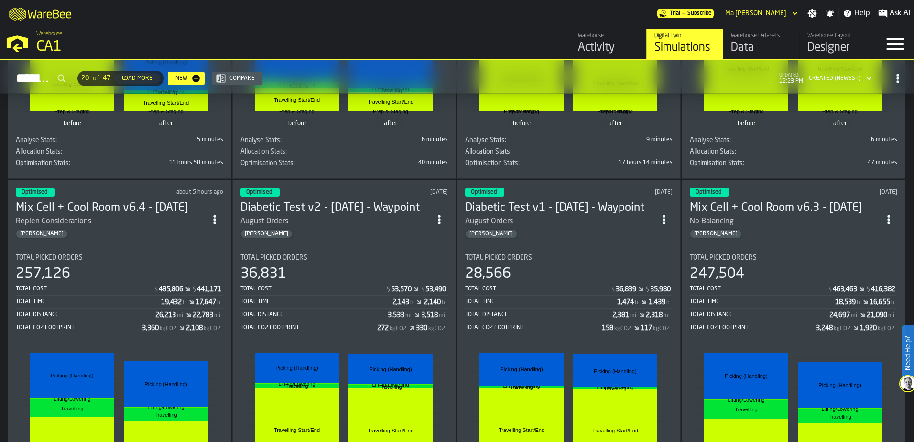
click at [114, 248] on section "Total Picked Orders 257,126 Total Cost $ 485,806 $ 441,171 Total Time 19,432 h …" at bounding box center [120, 388] width 208 height 285
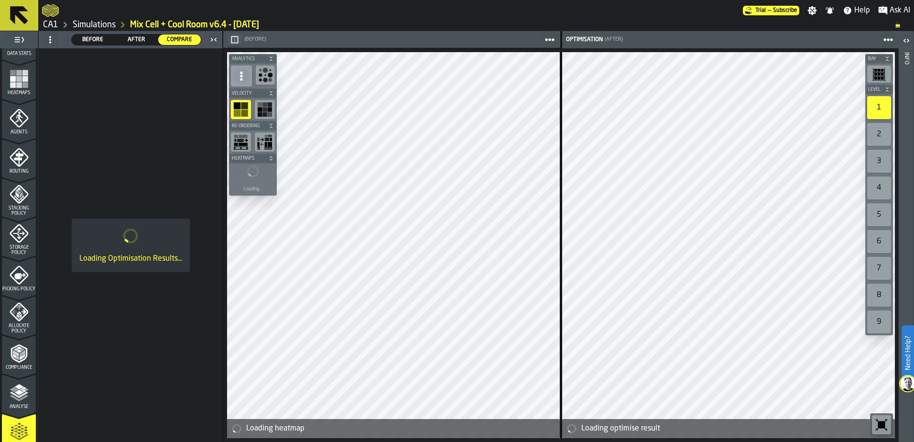
scroll to position [313, 0]
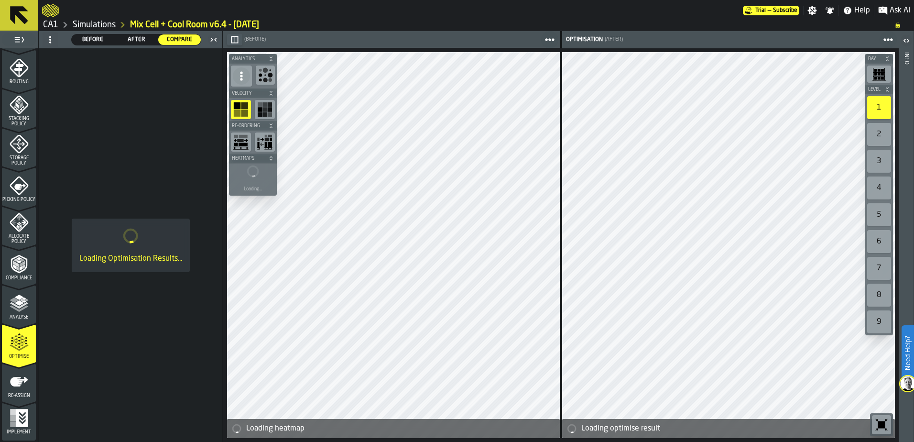
click at [16, 346] on icon "menu Optimise" at bounding box center [19, 342] width 19 height 19
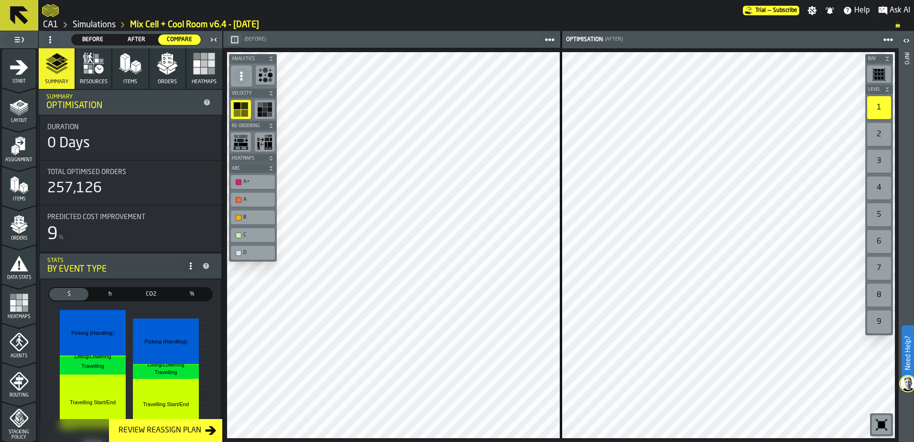
scroll to position [48, 0]
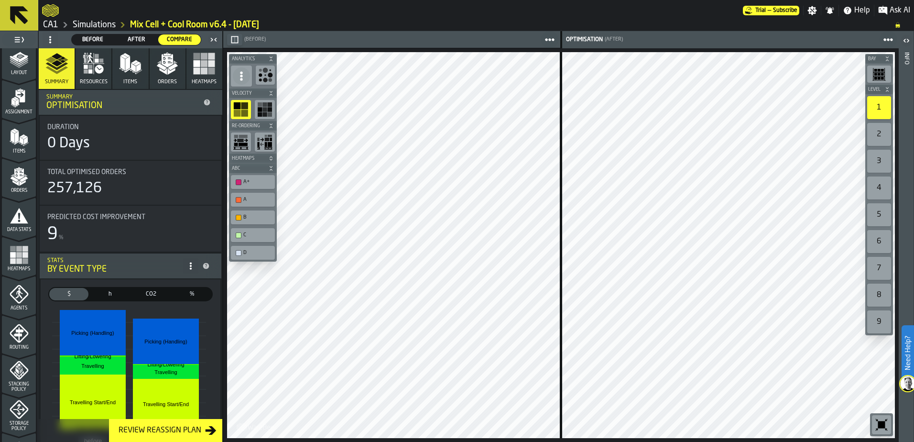
drag, startPoint x: 14, startPoint y: 208, endPoint x: 16, endPoint y: 177, distance: 30.7
click at [14, 205] on div "Data Stats" at bounding box center [19, 216] width 34 height 32
click at [16, 177] on icon "menu Orders" at bounding box center [19, 173] width 10 height 11
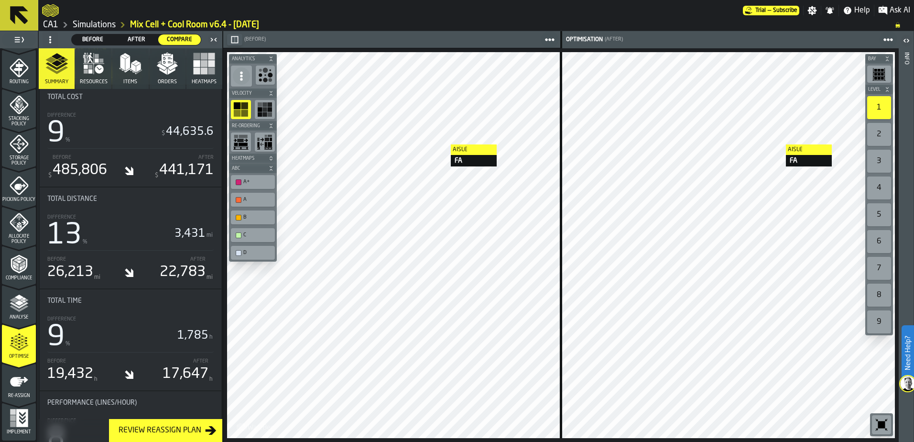
scroll to position [478, 0]
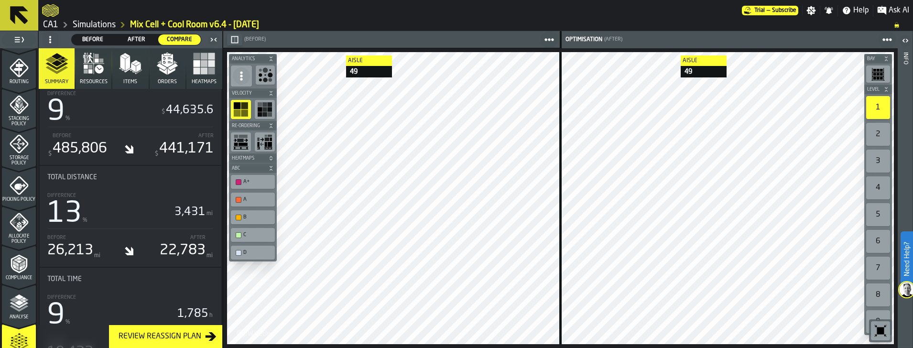
click at [23, 193] on div "Picking Policy" at bounding box center [19, 189] width 34 height 26
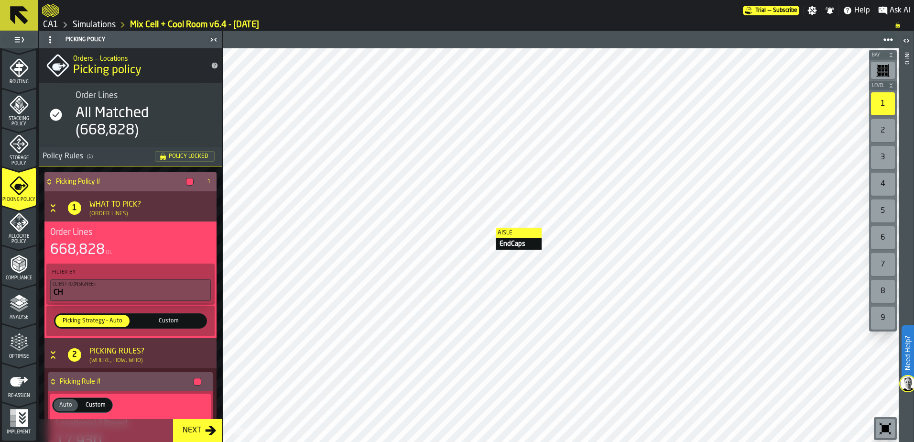
click at [77, 178] on h4 "Picking Policy #" at bounding box center [119, 182] width 126 height 8
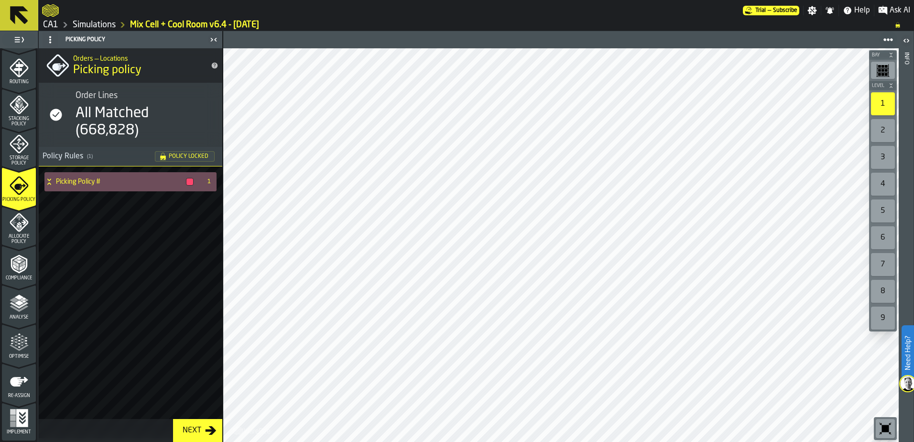
click at [134, 229] on div "Picking Policy # 1" at bounding box center [131, 302] width 184 height 272
click at [123, 181] on h4 "Picking Policy #" at bounding box center [119, 182] width 126 height 8
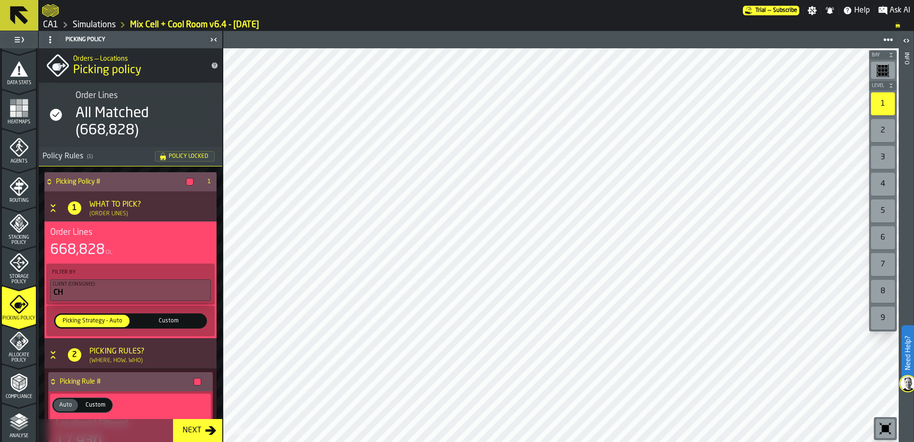
scroll to position [313, 0]
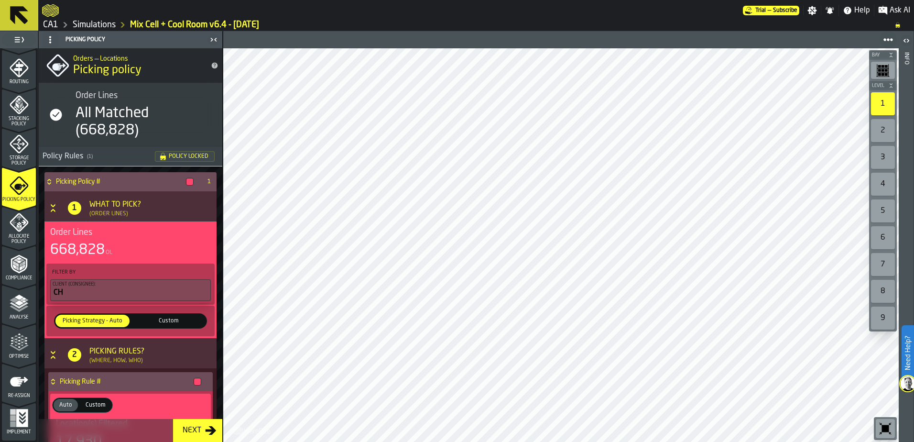
click at [19, 346] on icon "menu Optimise" at bounding box center [19, 342] width 19 height 19
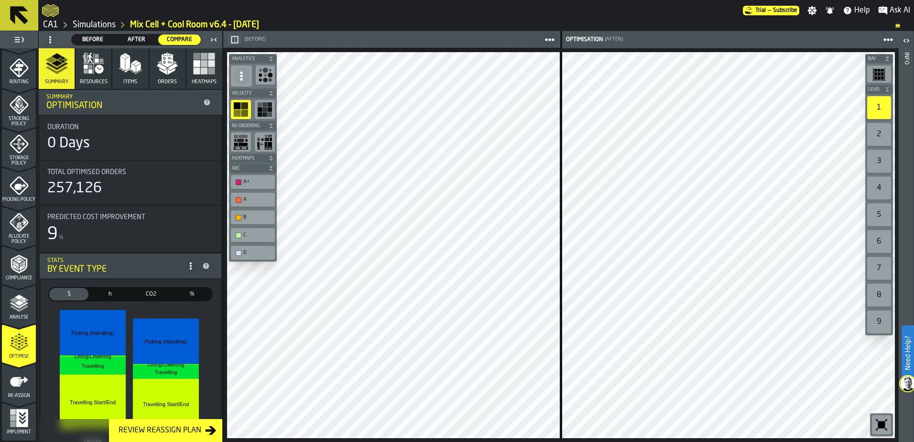
click at [217, 69] on button "Heatmaps" at bounding box center [204, 68] width 36 height 41
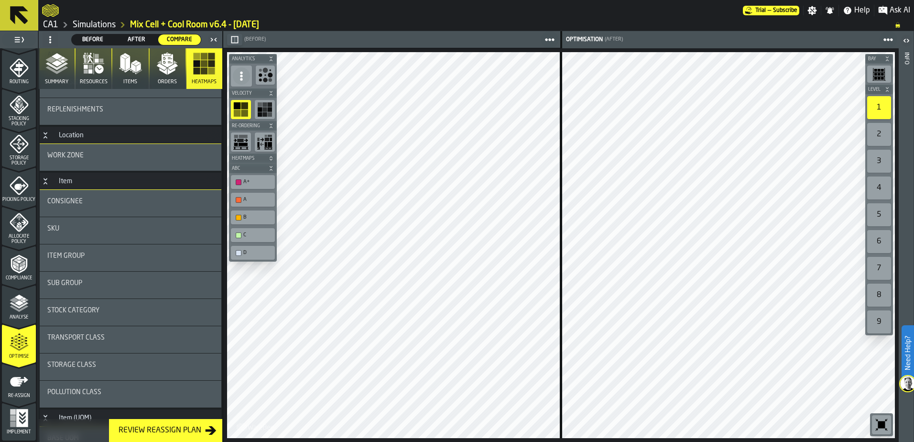
scroll to position [143, 0]
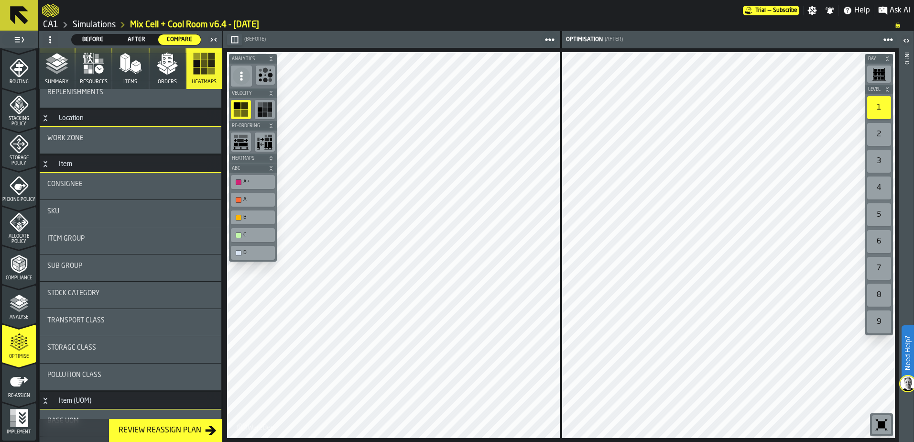
click at [75, 242] on span "Item Group" at bounding box center [65, 239] width 37 height 8
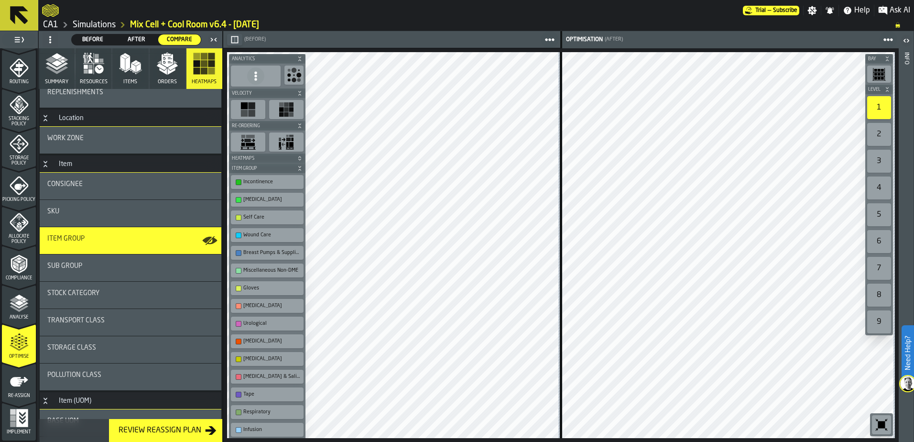
click at [254, 199] on div "[MEDICAL_DATA]" at bounding box center [271, 200] width 57 height 6
click at [269, 198] on div "[MEDICAL_DATA]" at bounding box center [271, 200] width 57 height 6
click at [251, 184] on div "Incontinence" at bounding box center [271, 182] width 57 height 6
click at [247, 219] on div "Self Care" at bounding box center [271, 217] width 57 height 6
click at [242, 233] on div "Wound Care" at bounding box center [267, 235] width 69 height 10
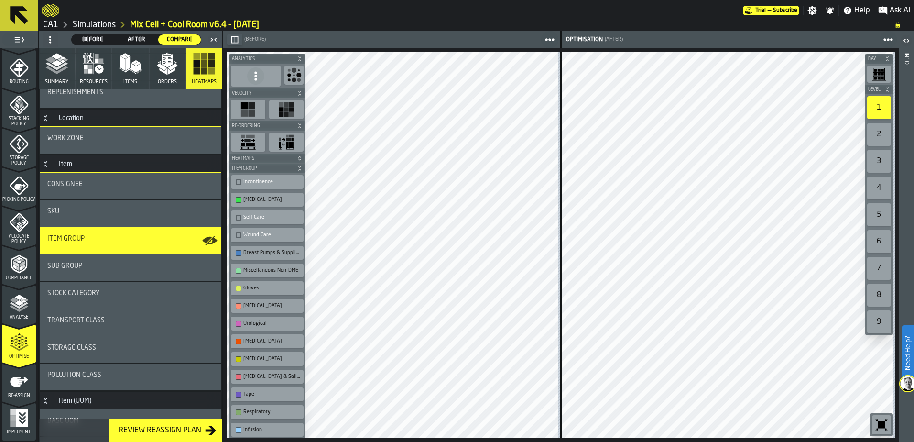
click at [254, 254] on div "Breast Pumps & Supplies" at bounding box center [271, 253] width 57 height 6
click at [263, 270] on div "Miscellaneous Non-DME" at bounding box center [271, 270] width 57 height 6
click at [264, 288] on div "Gloves" at bounding box center [271, 288] width 57 height 6
click at [264, 305] on div "[MEDICAL_DATA]" at bounding box center [271, 306] width 57 height 6
click at [258, 319] on div "Urological" at bounding box center [267, 323] width 69 height 10
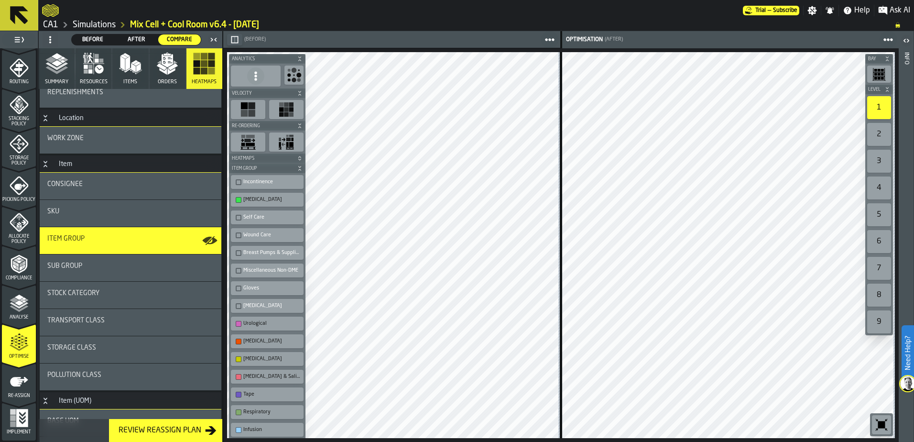
click at [256, 341] on div "[MEDICAL_DATA]" at bounding box center [271, 341] width 57 height 6
click at [262, 358] on div "[MEDICAL_DATA]" at bounding box center [271, 359] width 57 height 6
click at [258, 380] on div "[MEDICAL_DATA] & Saline" at bounding box center [267, 377] width 69 height 10
click at [255, 389] on div "Tape" at bounding box center [267, 394] width 73 height 14
click at [270, 321] on div "Urological" at bounding box center [271, 323] width 57 height 6
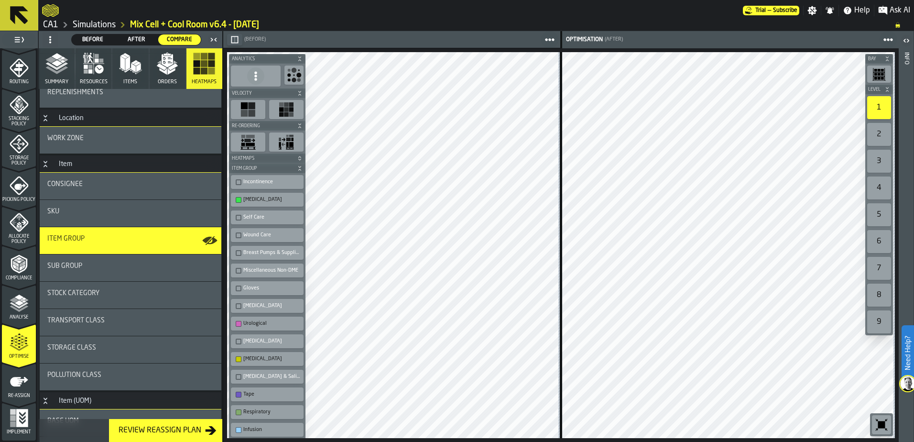
click at [270, 356] on div "[MEDICAL_DATA]" at bounding box center [271, 359] width 57 height 6
click at [272, 377] on div "Tape" at bounding box center [271, 376] width 57 height 6
click at [272, 398] on div "Respiratory" at bounding box center [267, 394] width 69 height 10
click at [260, 413] on div "Infusion" at bounding box center [271, 411] width 57 height 6
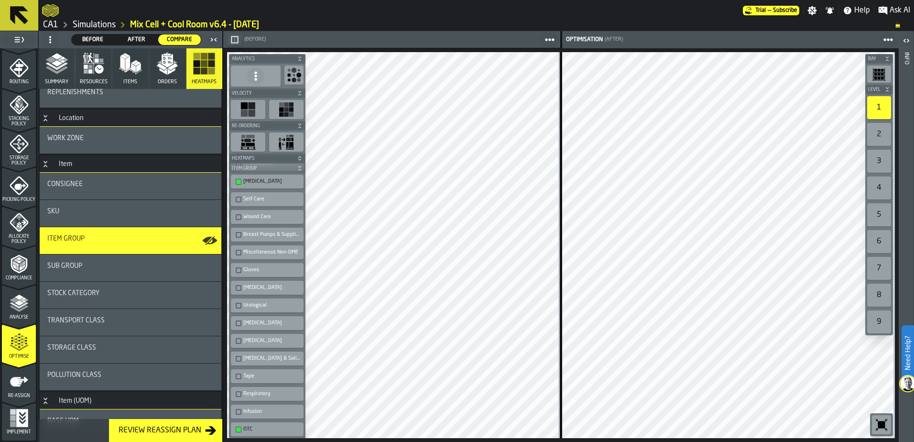
click at [256, 426] on div "OTC" at bounding box center [267, 429] width 69 height 10
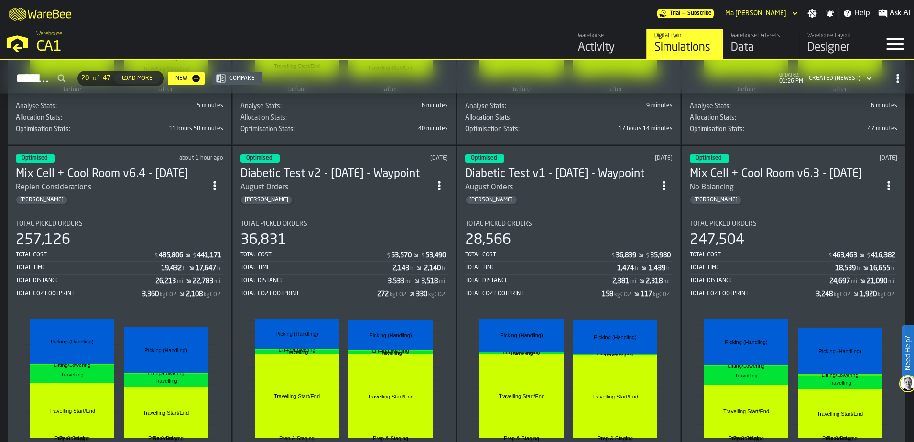
scroll to position [369, 0]
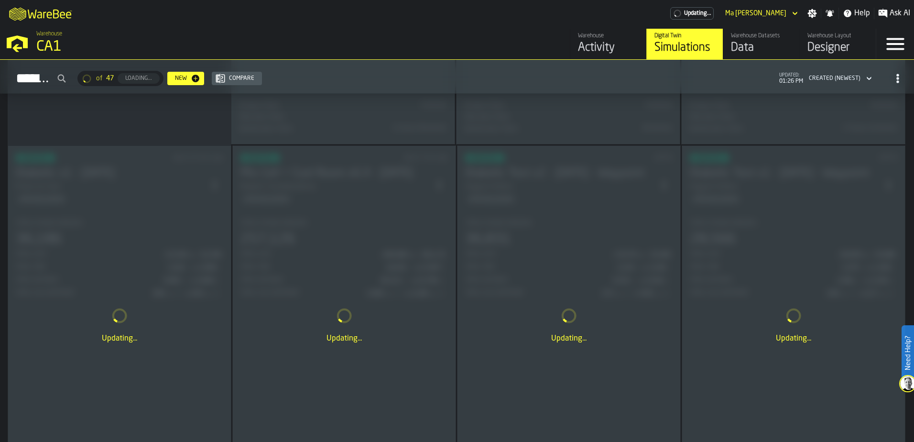
click at [116, 240] on div "Updating..." at bounding box center [119, 325] width 223 height 359
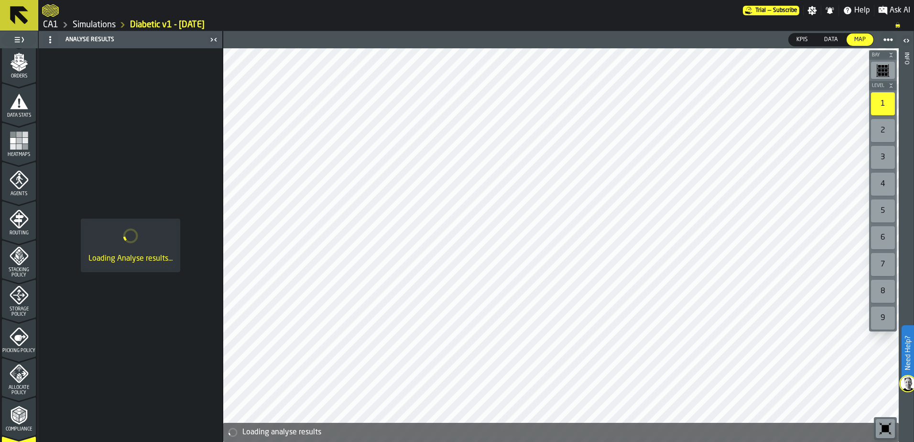
scroll to position [313, 0]
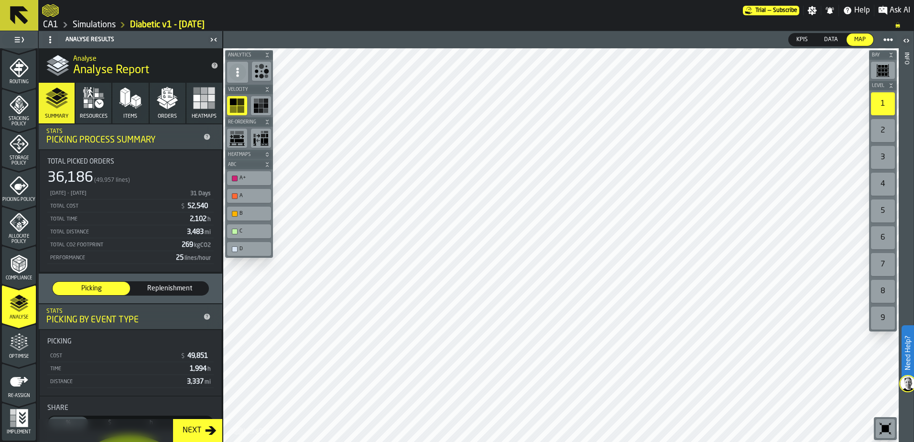
click at [11, 341] on icon "menu Optimise" at bounding box center [14, 342] width 7 height 11
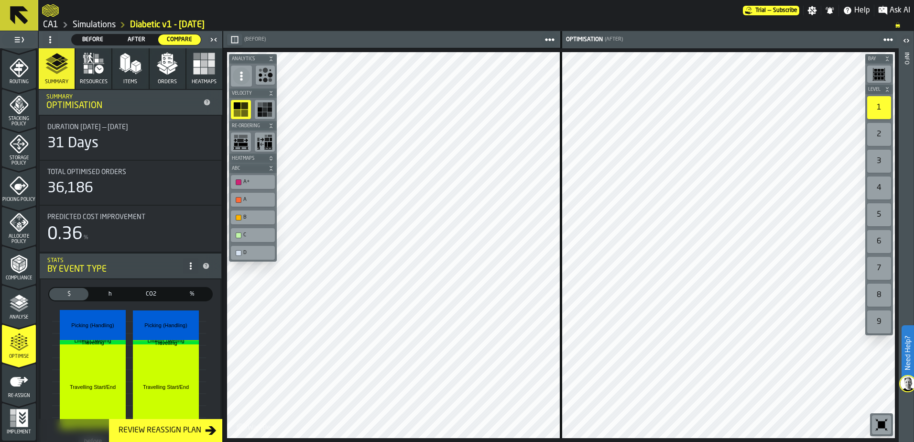
click at [79, 22] on link "Simulations" at bounding box center [94, 25] width 43 height 11
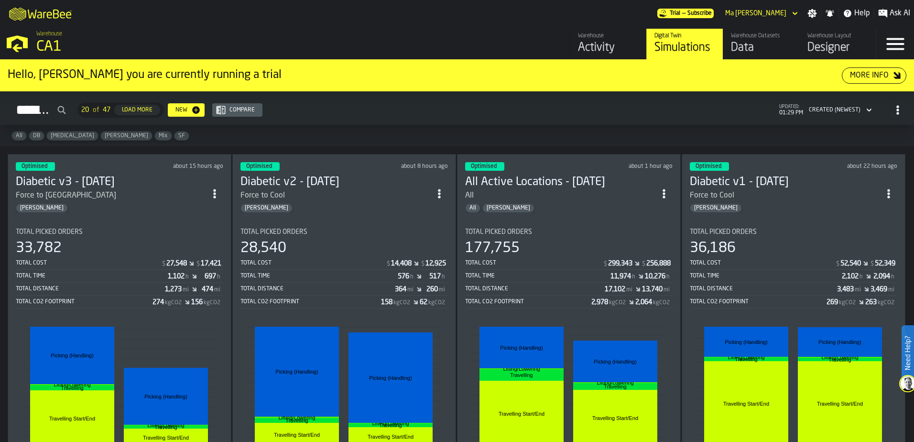
drag, startPoint x: 596, startPoint y: 147, endPoint x: 570, endPoint y: 200, distance: 58.8
click at [570, 200] on div "Hello, Ma Arzelle you are currently running a trial More Info Simulations 20 of…" at bounding box center [457, 251] width 914 height 382
click at [570, 200] on div "All Active Locations - 10.9.25 All All Gregg" at bounding box center [560, 194] width 190 height 38
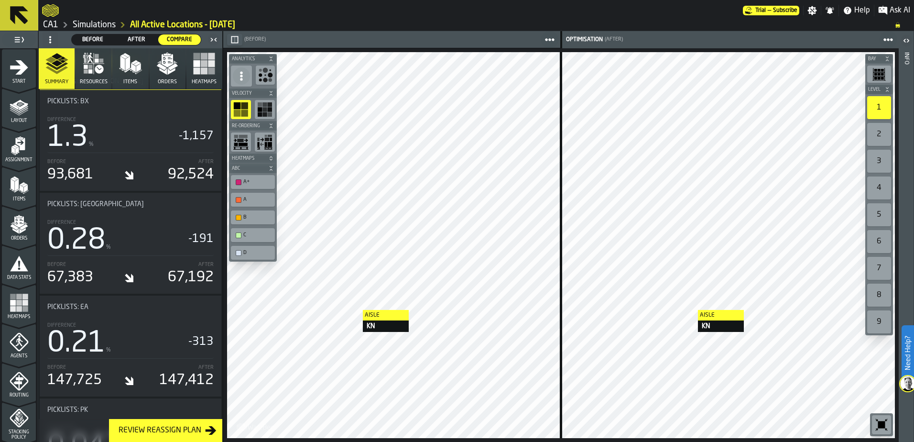
scroll to position [896, 0]
click at [88, 27] on link "Simulations" at bounding box center [94, 25] width 43 height 11
